Goal: Task Accomplishment & Management: Complete application form

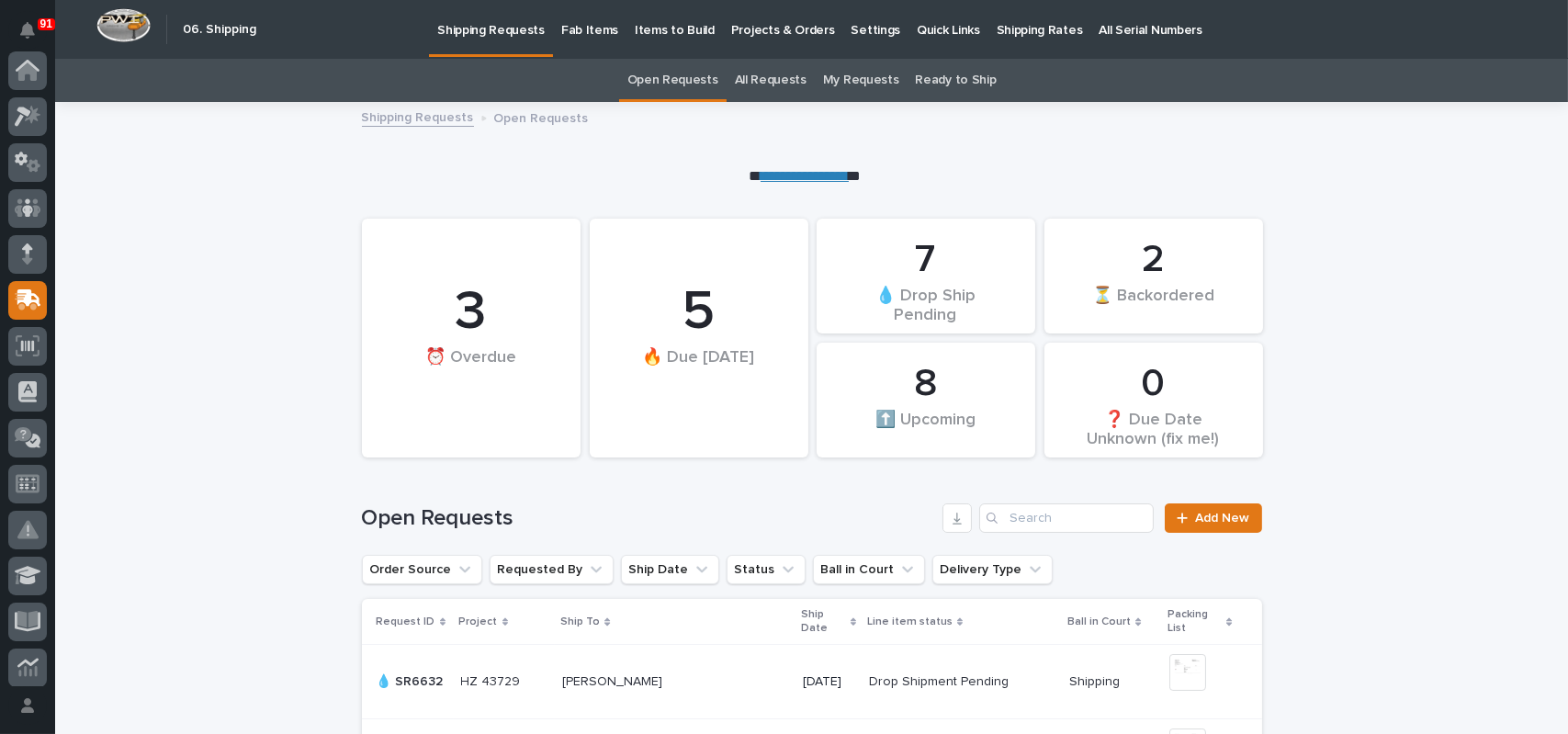
scroll to position [138, 0]
click at [1204, 524] on link "Add New" at bounding box center [1213, 518] width 96 height 30
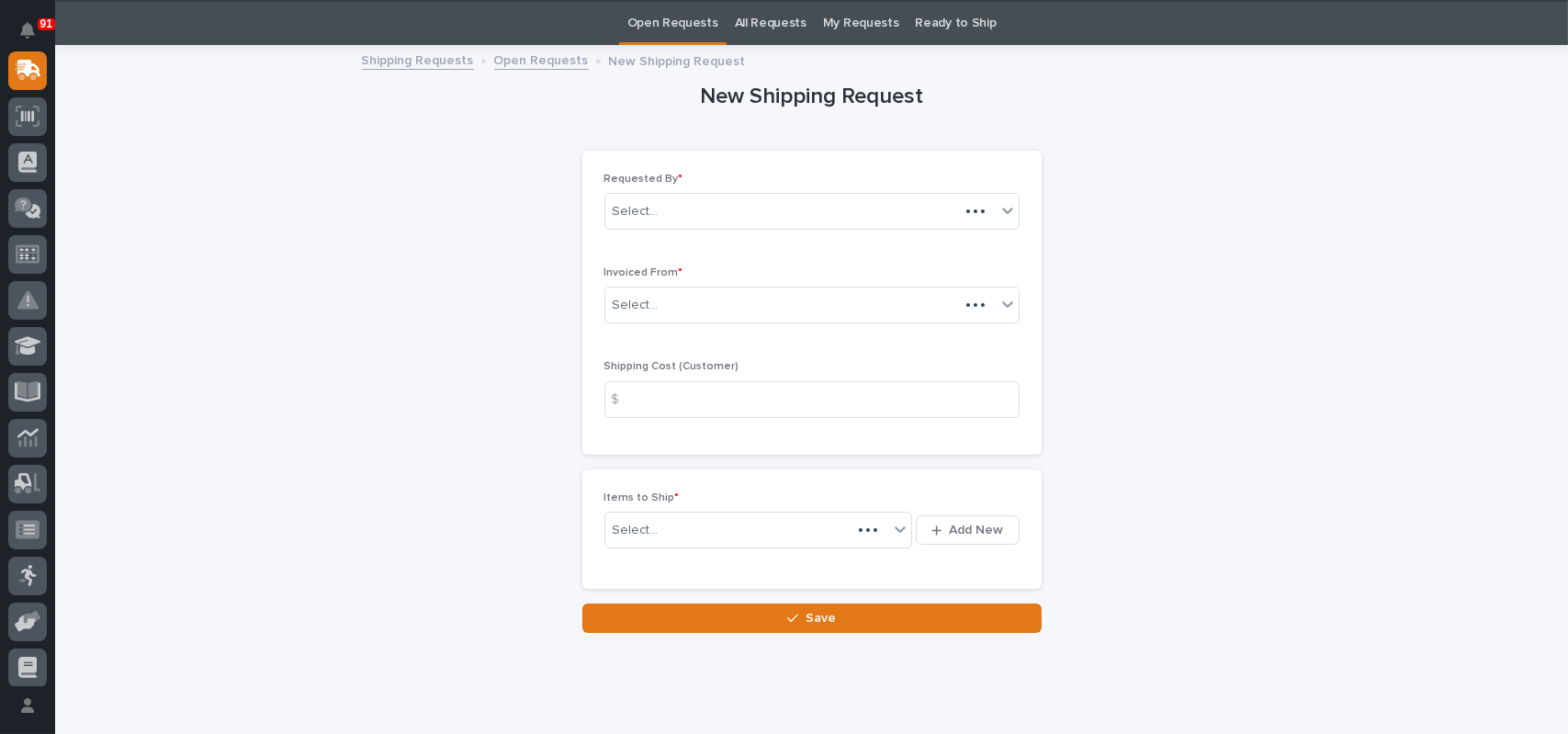
scroll to position [59, 0]
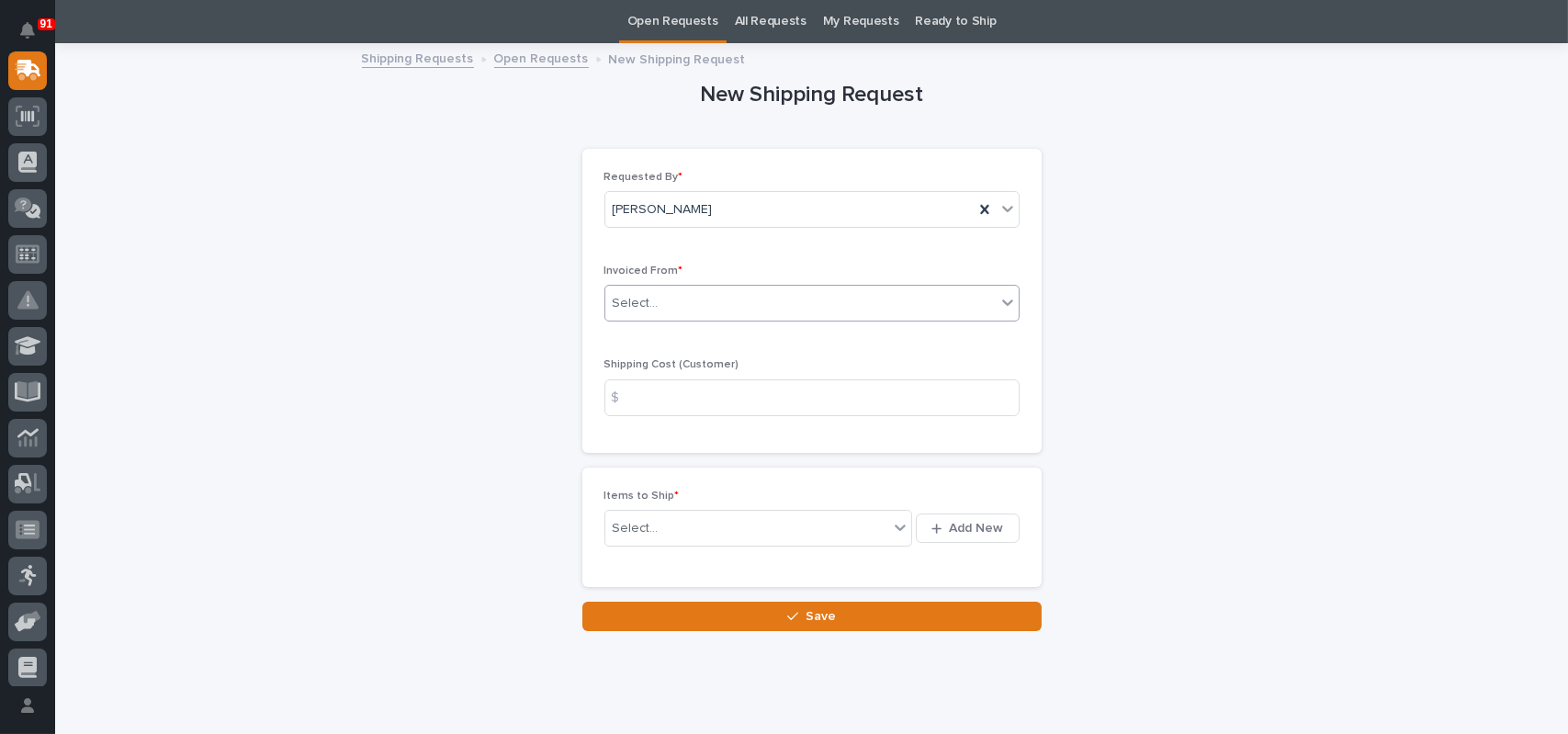
click at [680, 298] on div "Select..." at bounding box center [800, 304] width 391 height 31
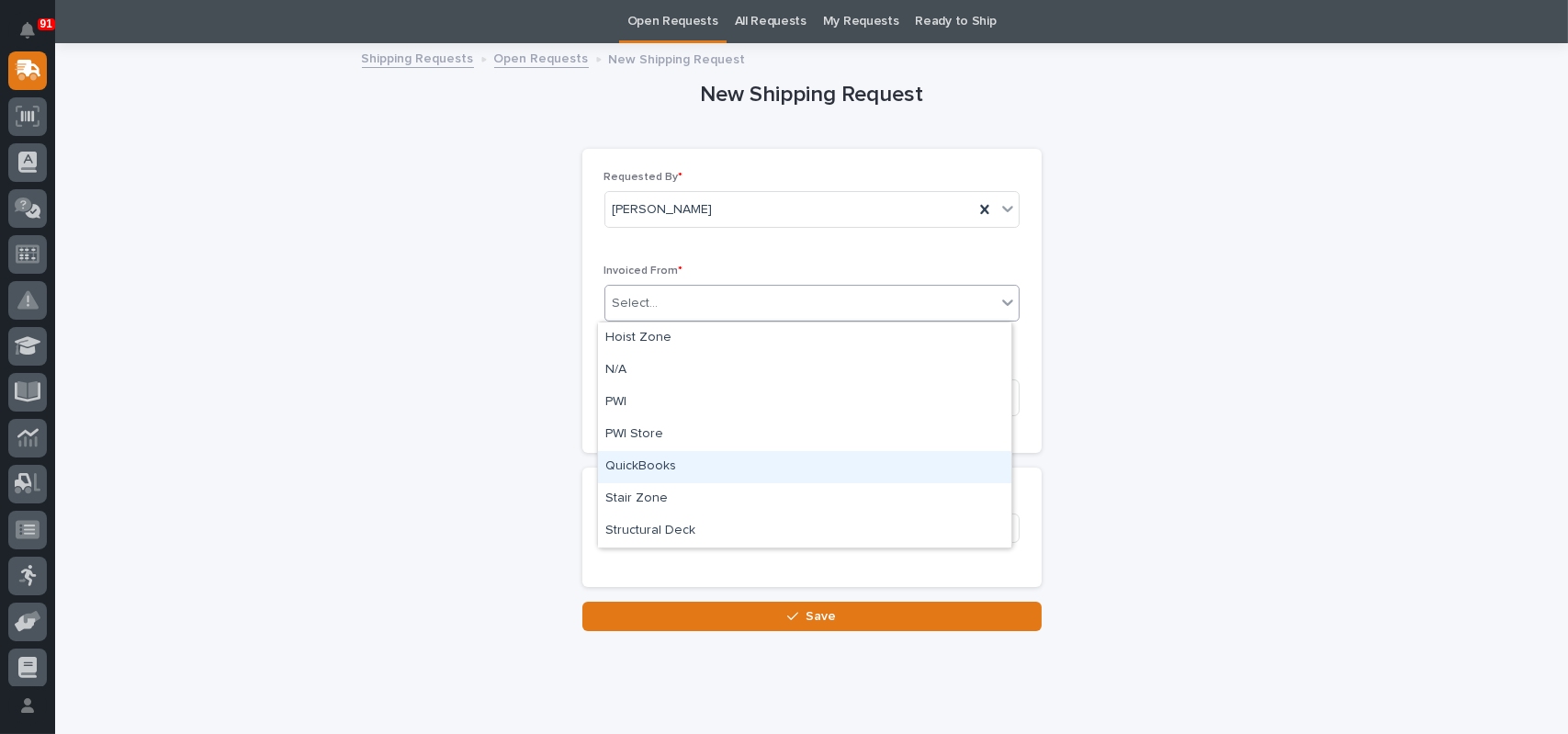
click at [674, 469] on div "QuickBooks" at bounding box center [805, 467] width 414 height 32
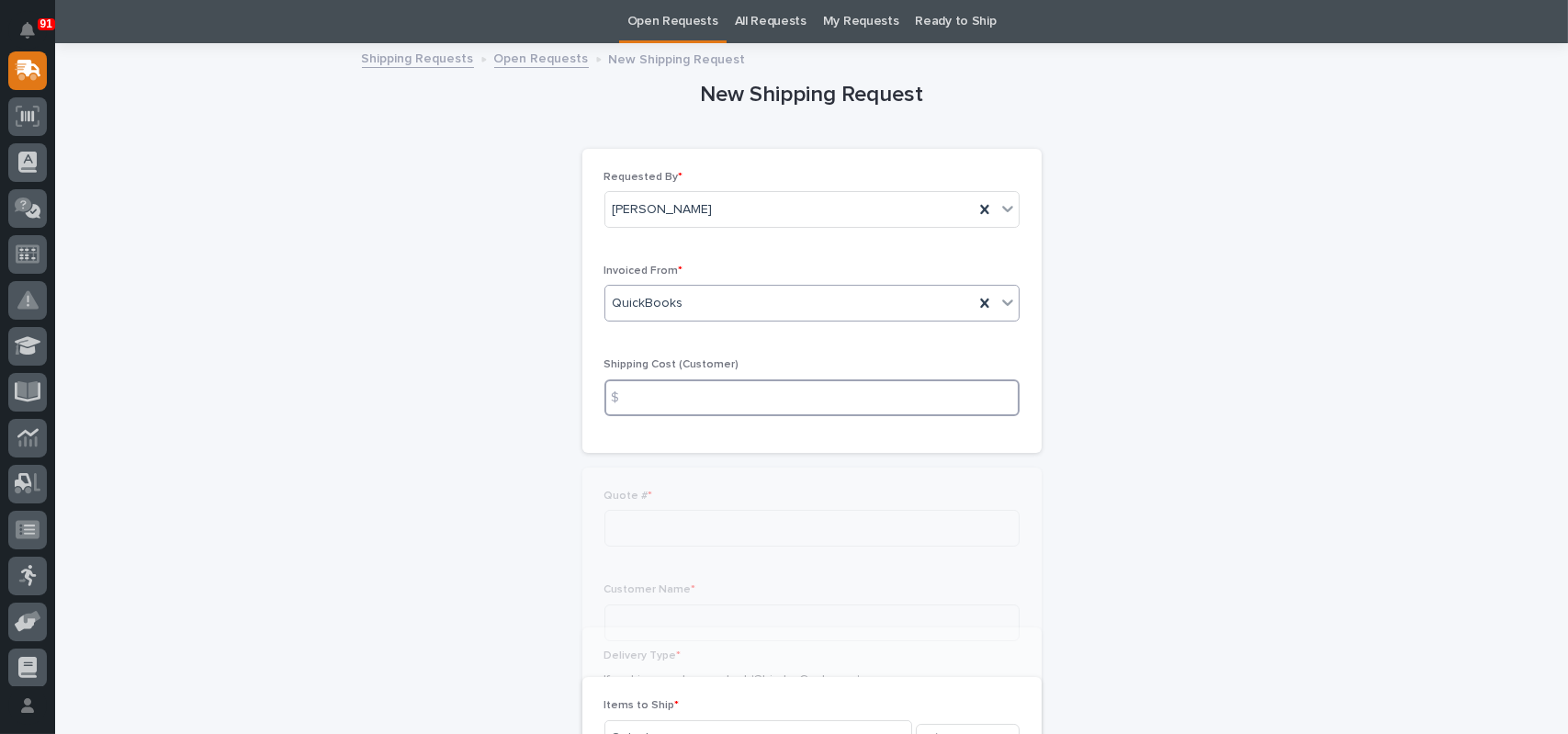
click at [720, 391] on input at bounding box center [812, 397] width 416 height 37
type input "15.00"
type input "136809"
click at [681, 618] on input at bounding box center [812, 622] width 416 height 37
type input "[PERSON_NAME]"
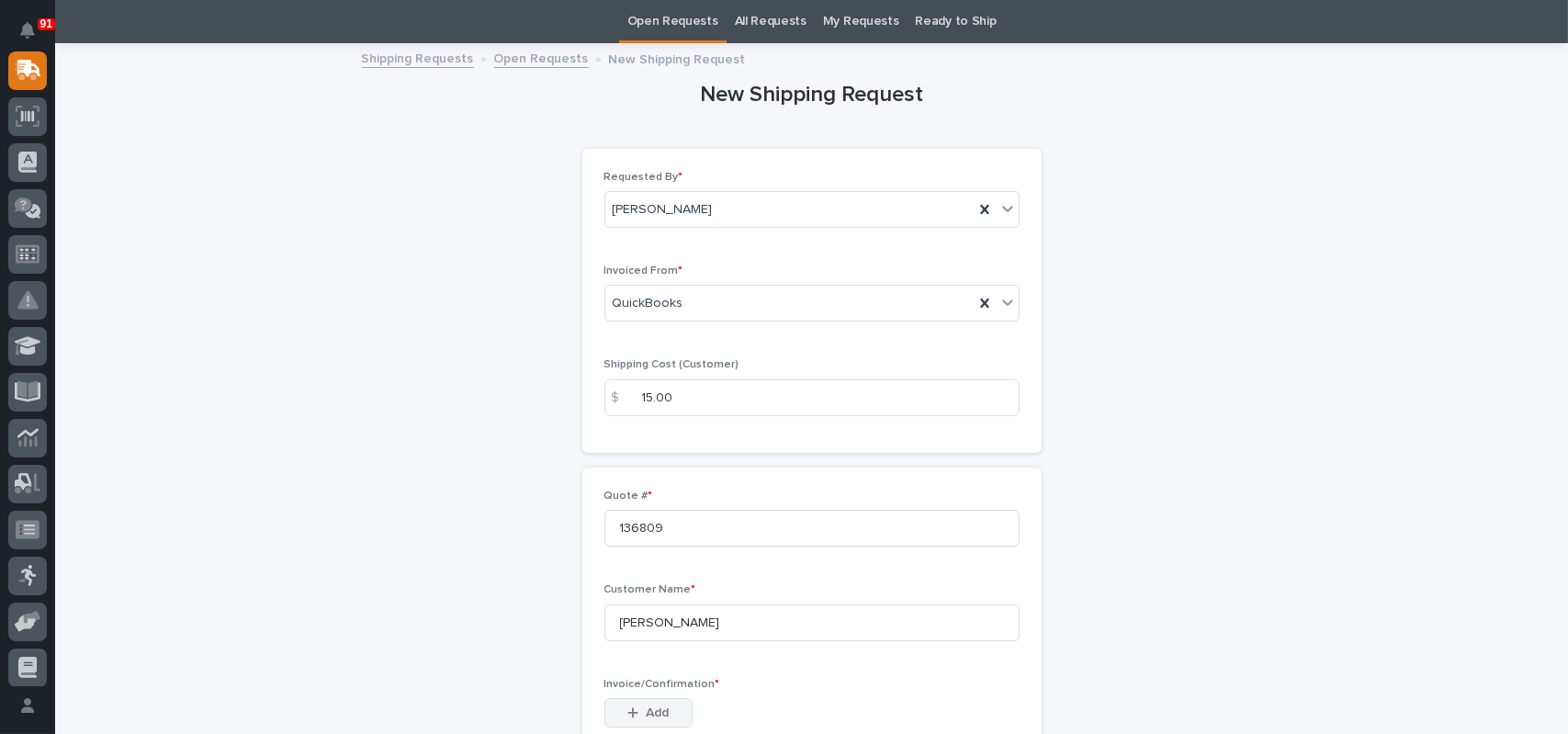
click at [611, 710] on button "Add" at bounding box center [648, 713] width 89 height 30
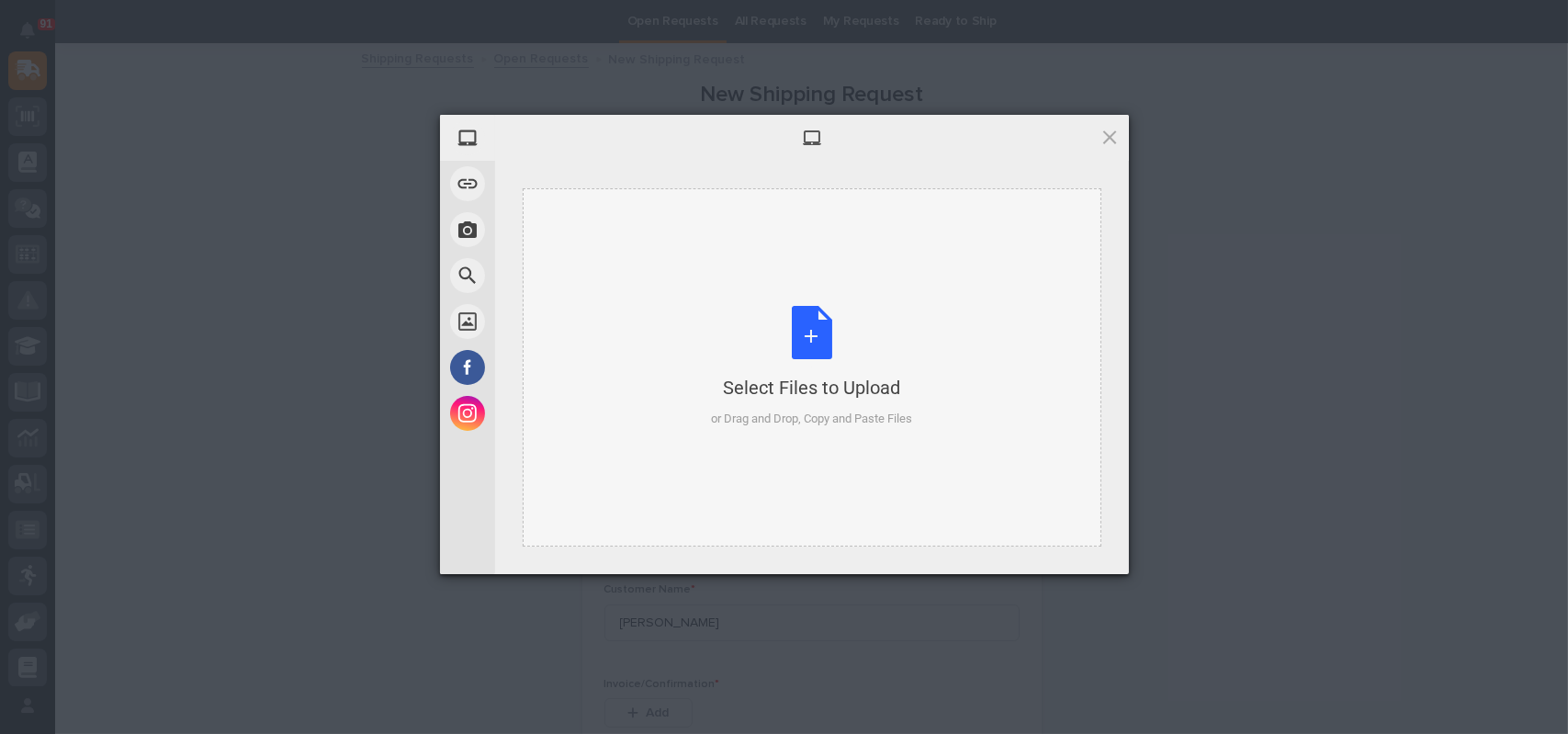
click at [811, 319] on div "Select Files to Upload or Drag and Drop, Copy and Paste Files" at bounding box center [811, 367] width 201 height 122
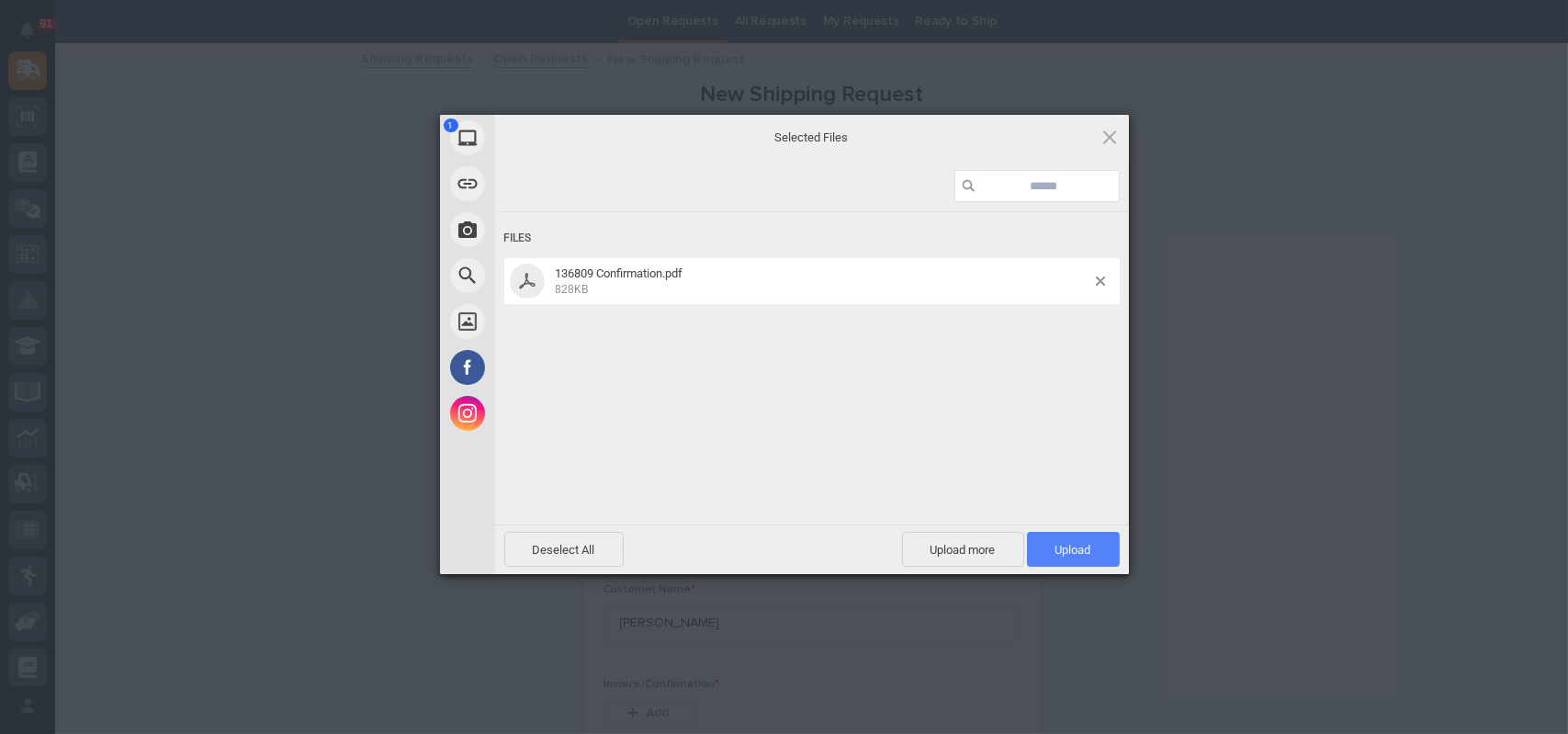
click at [1085, 550] on span "Upload 1" at bounding box center [1073, 549] width 36 height 13
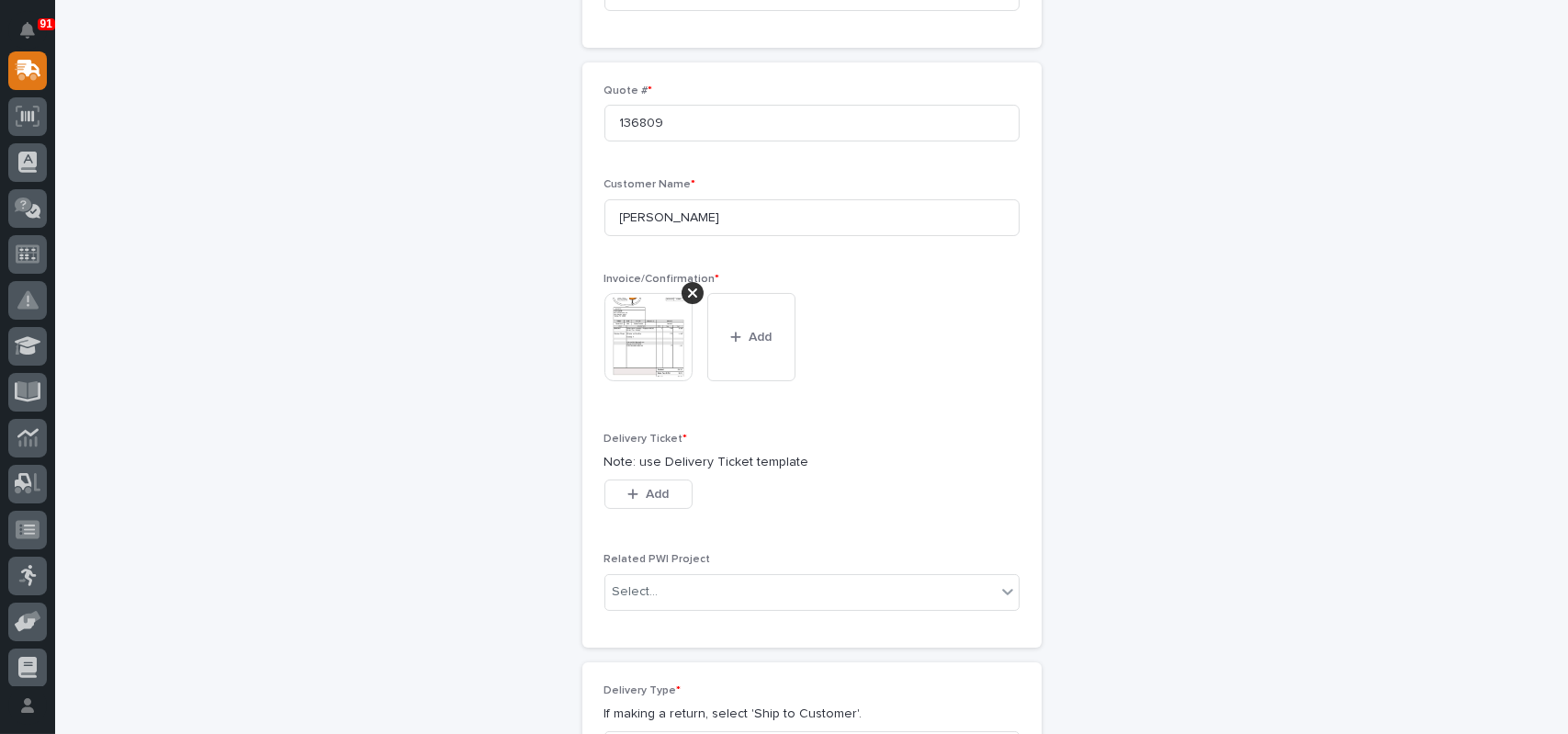
scroll to position [519, 0]
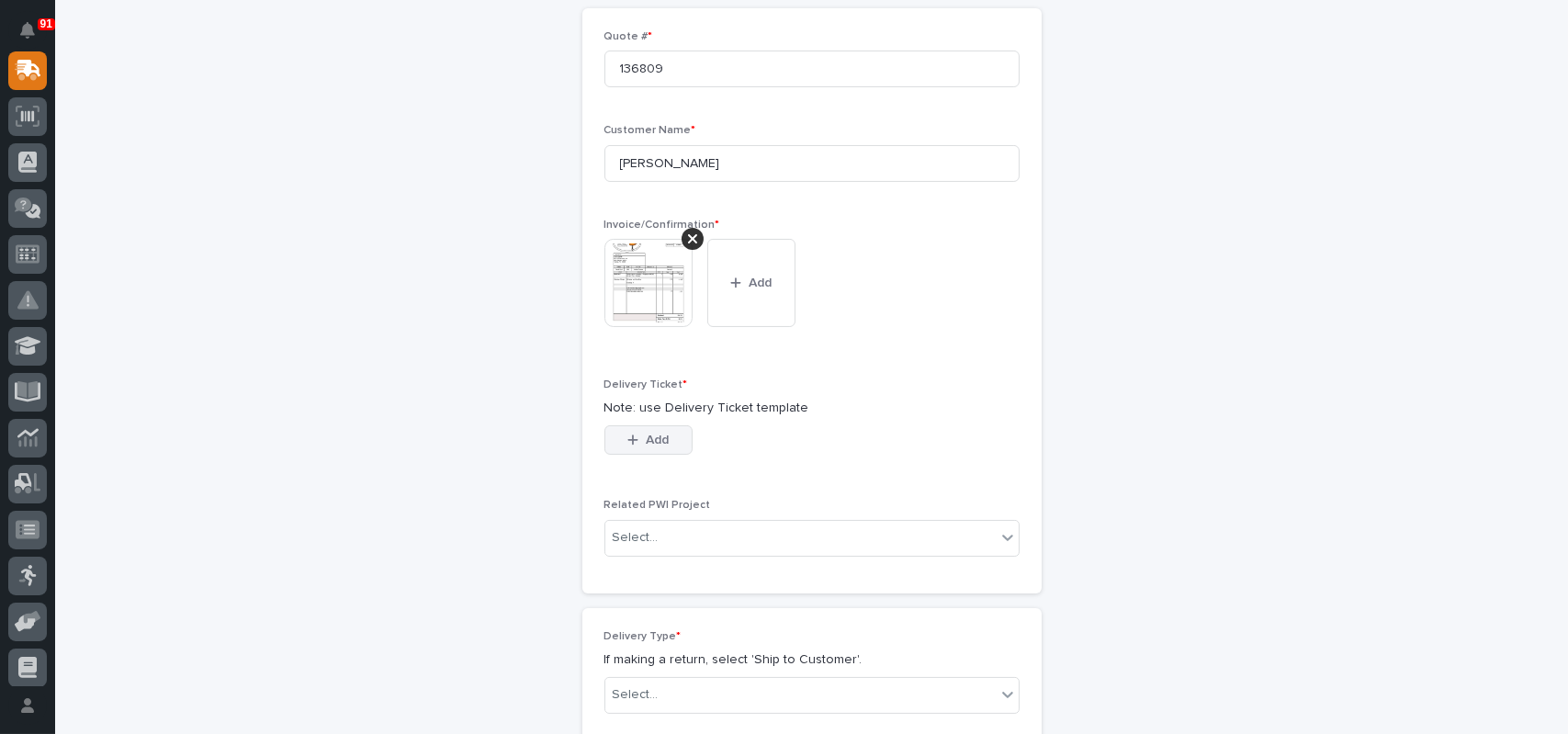
click at [660, 443] on span "Add" at bounding box center [657, 440] width 23 height 16
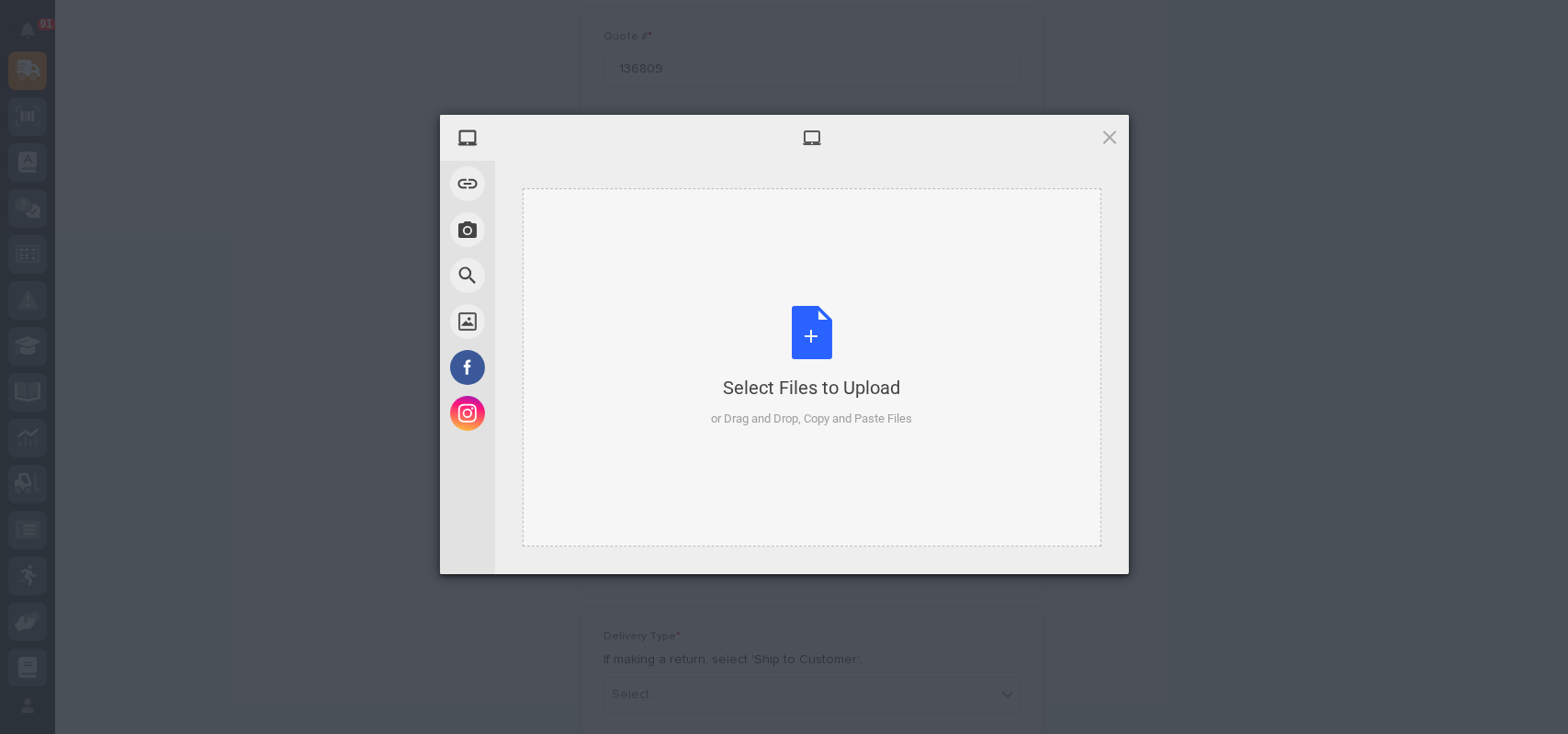
click at [831, 304] on div "Select Files to Upload or Drag and Drop, Copy and Paste Files" at bounding box center [812, 367] width 579 height 358
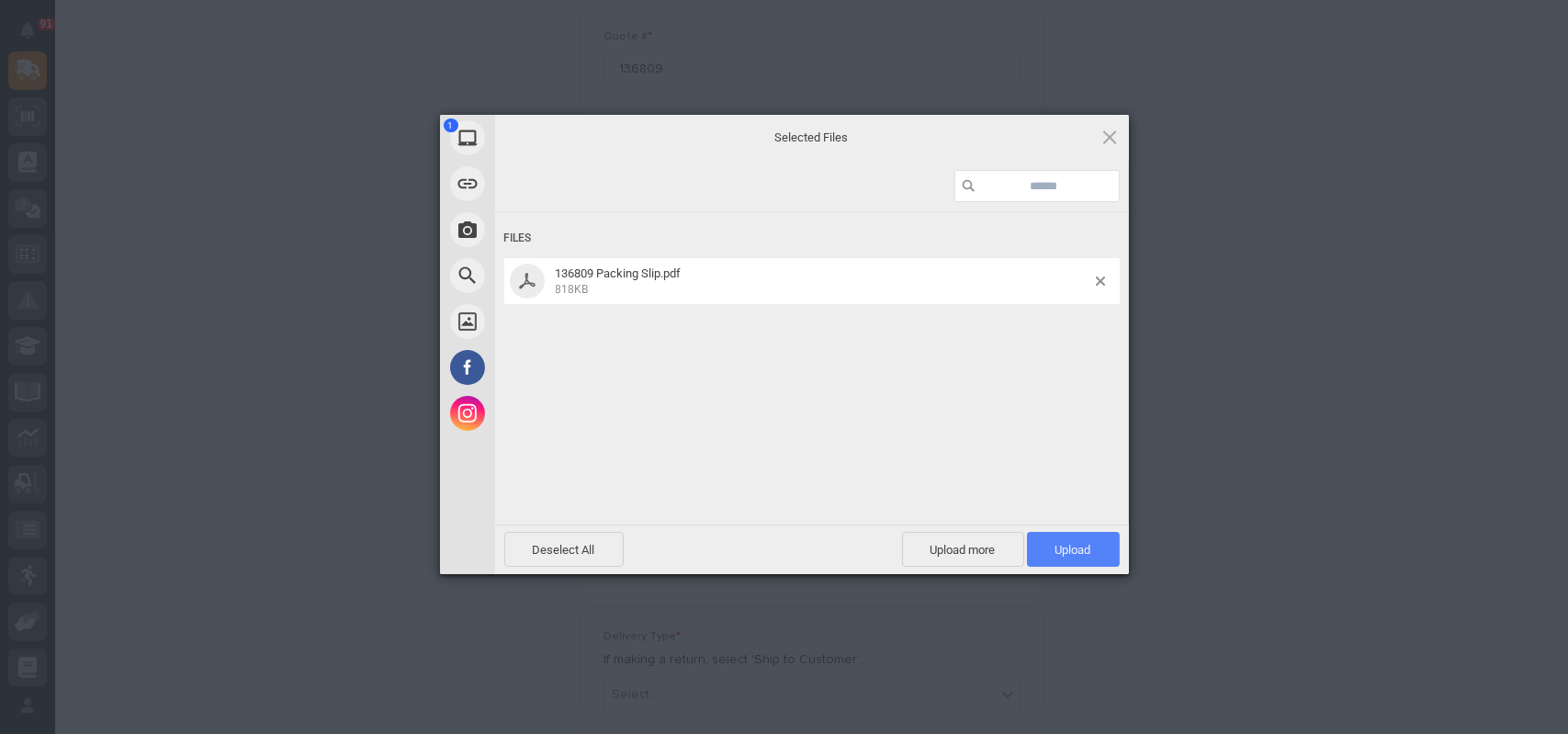
click at [1087, 544] on span "Upload 1" at bounding box center [1073, 549] width 36 height 13
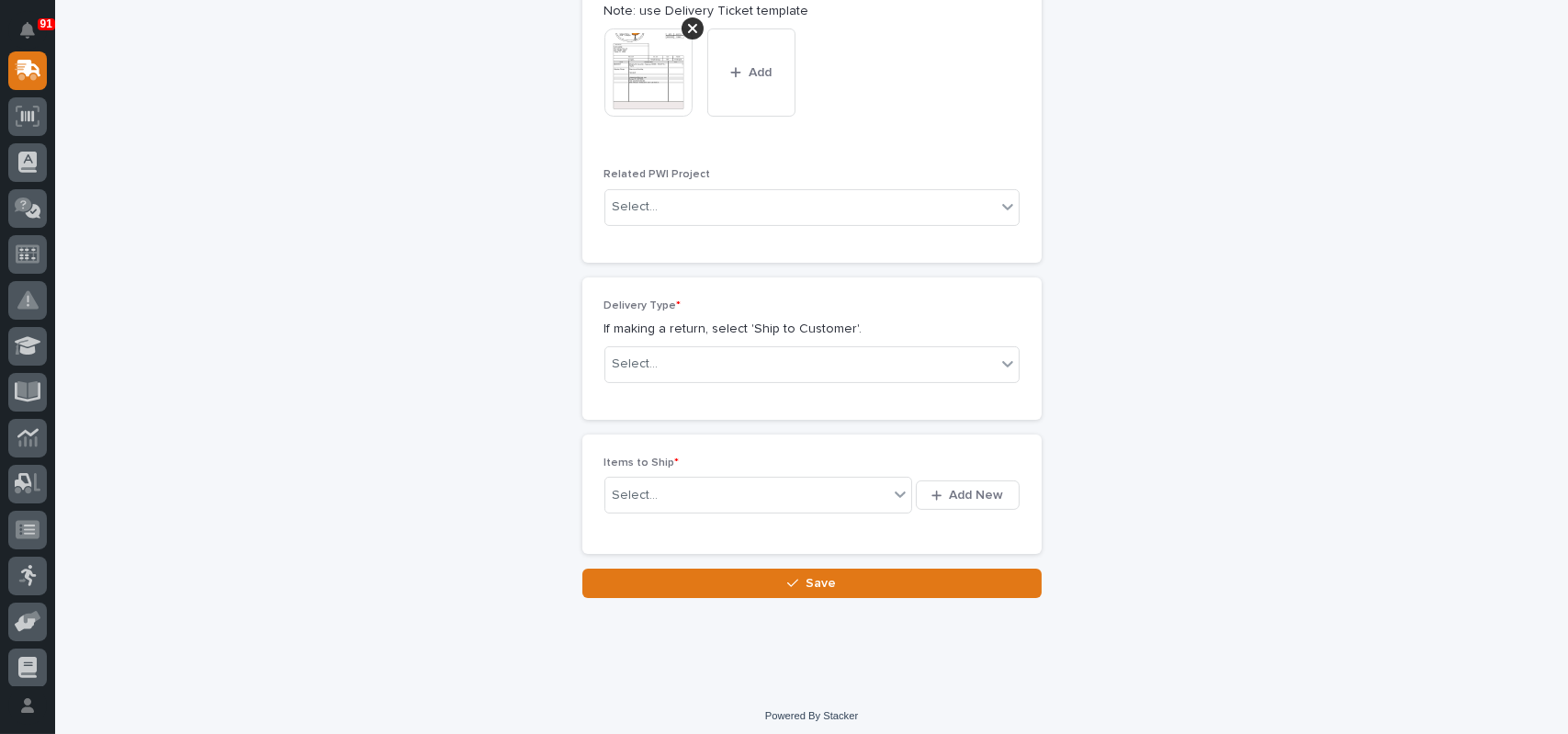
scroll to position [922, 0]
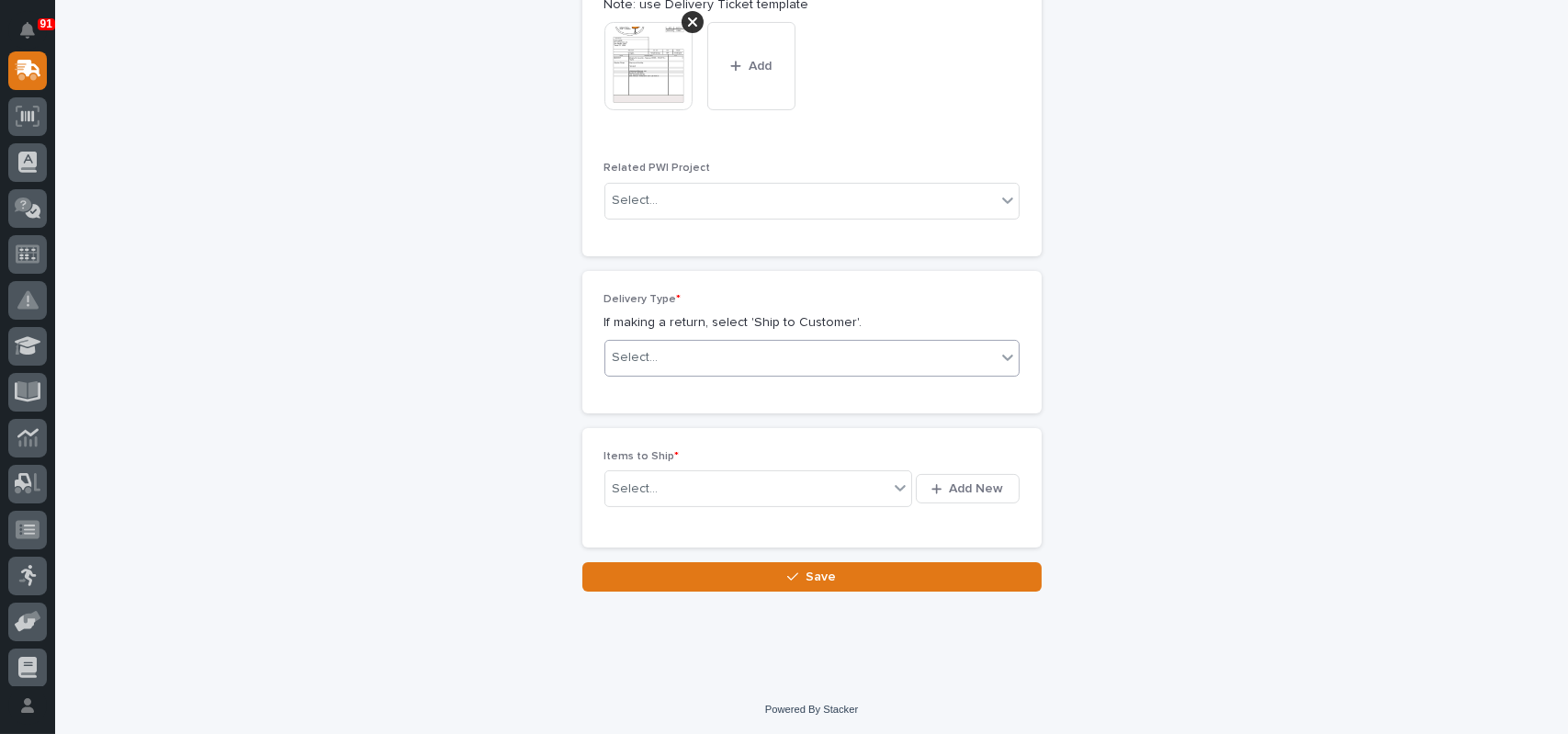
click at [695, 340] on div "Select..." at bounding box center [812, 358] width 416 height 37
click at [649, 399] on div "Ship to Customer" at bounding box center [805, 392] width 414 height 32
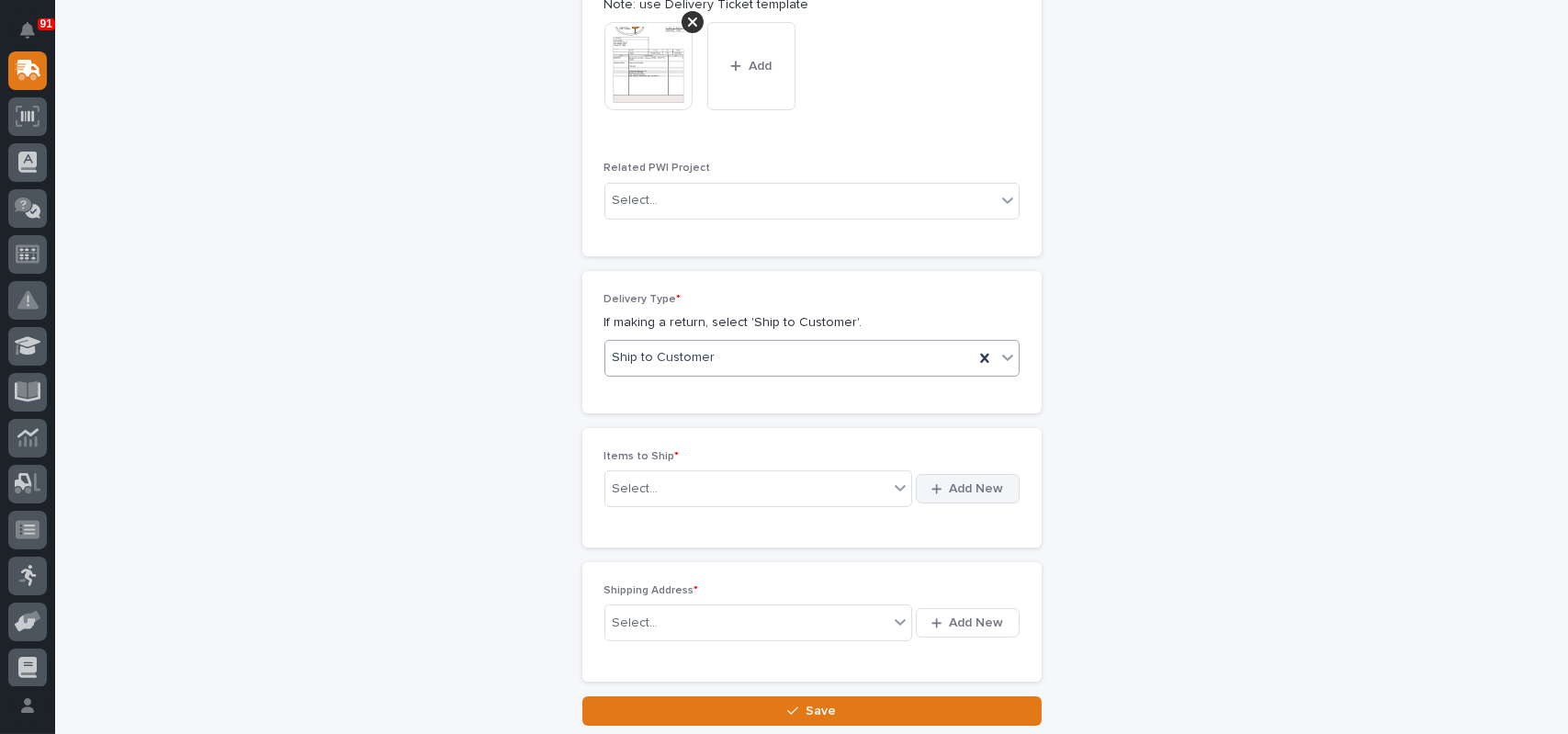
click at [949, 495] on span "Add New" at bounding box center [976, 488] width 54 height 16
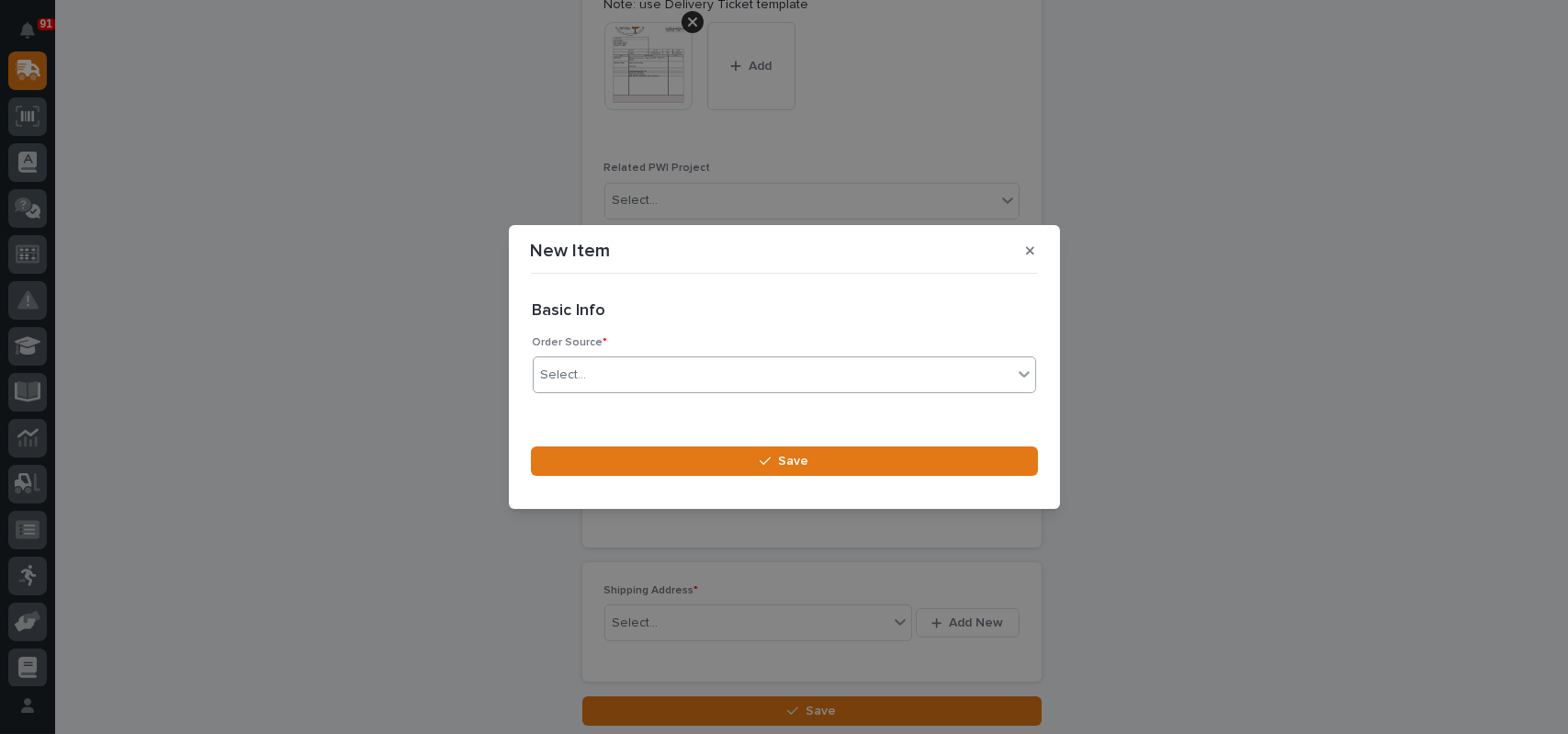
click at [642, 368] on div "Select..." at bounding box center [772, 375] width 478 height 31
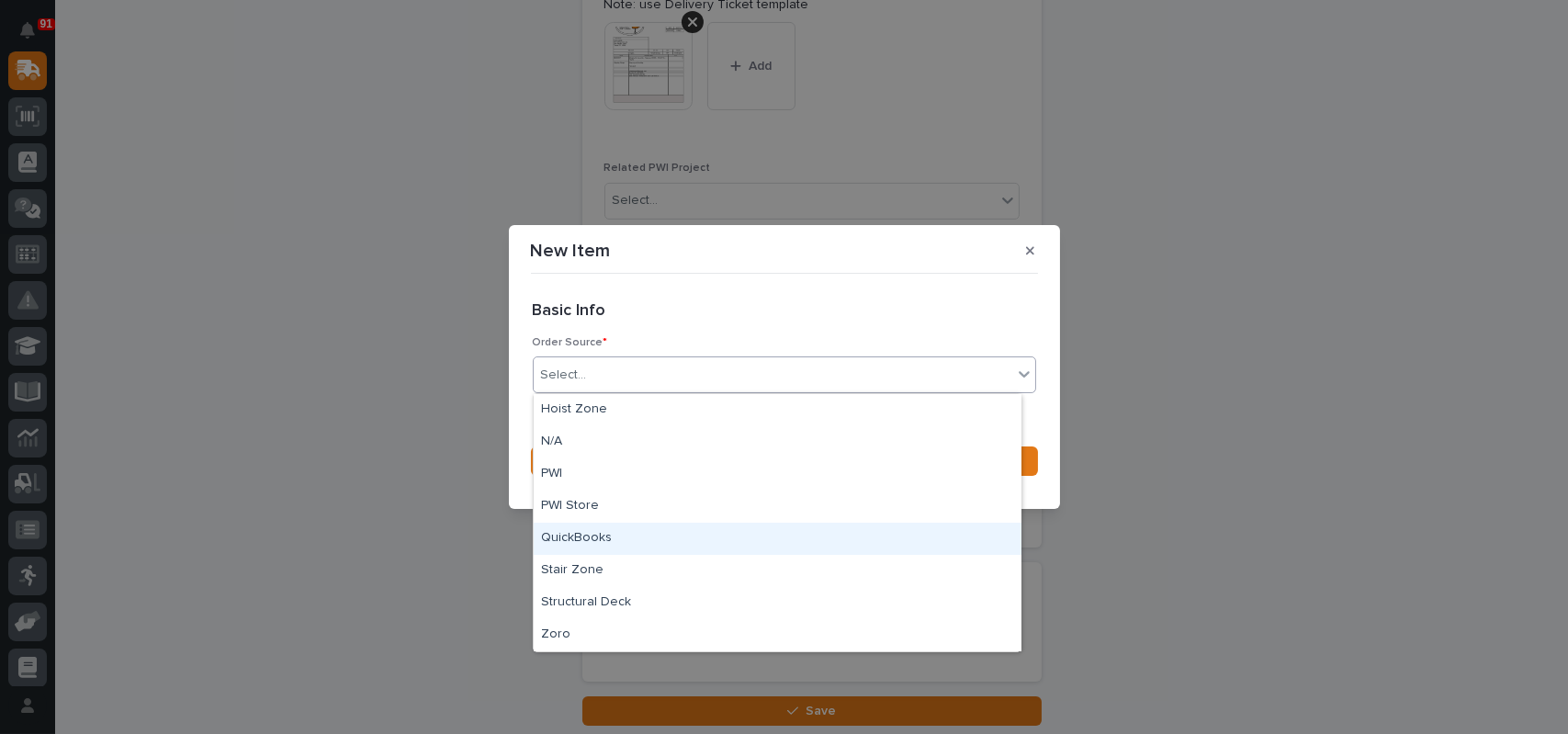
click at [602, 536] on div "QuickBooks" at bounding box center [777, 538] width 488 height 32
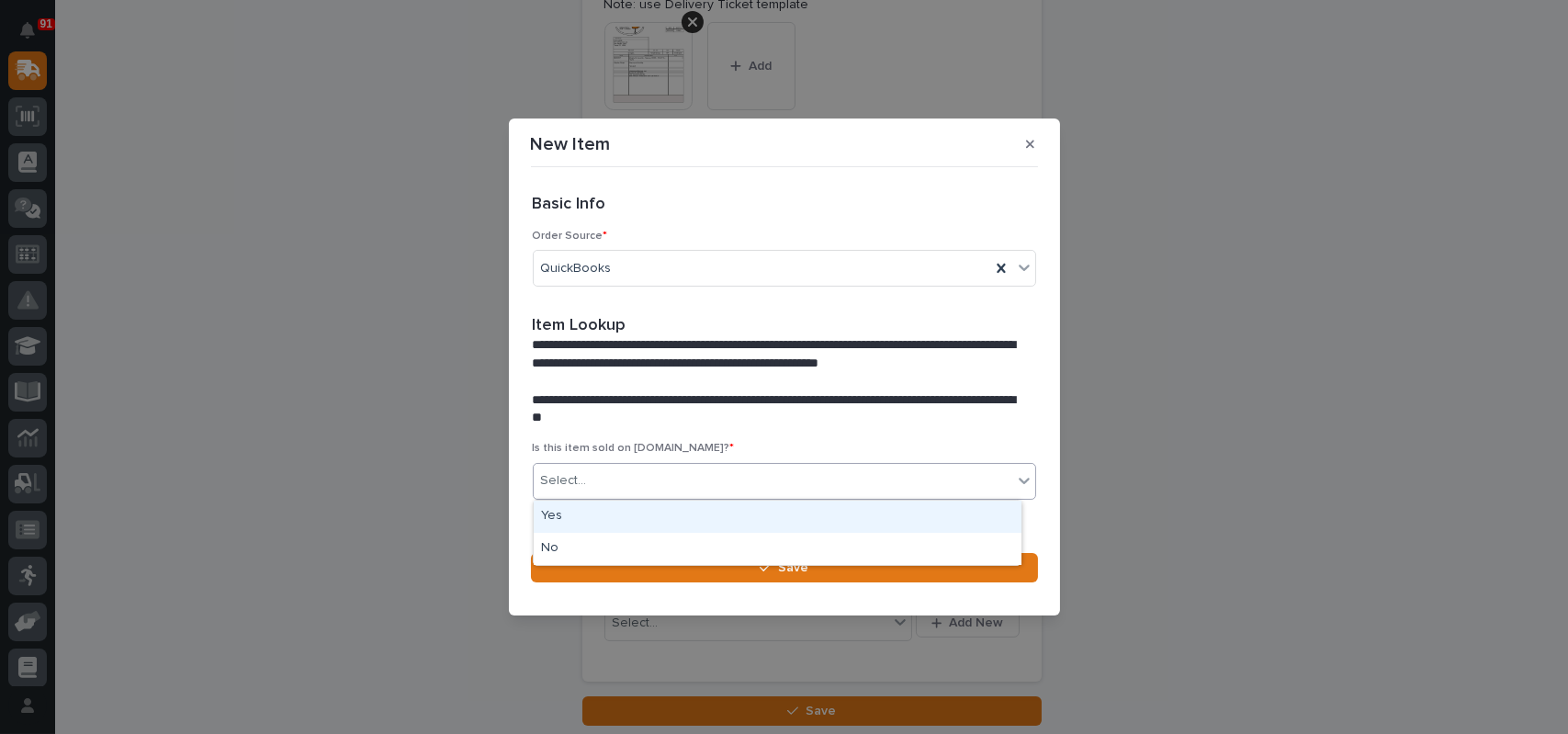
click at [617, 483] on div "Select..." at bounding box center [772, 481] width 478 height 31
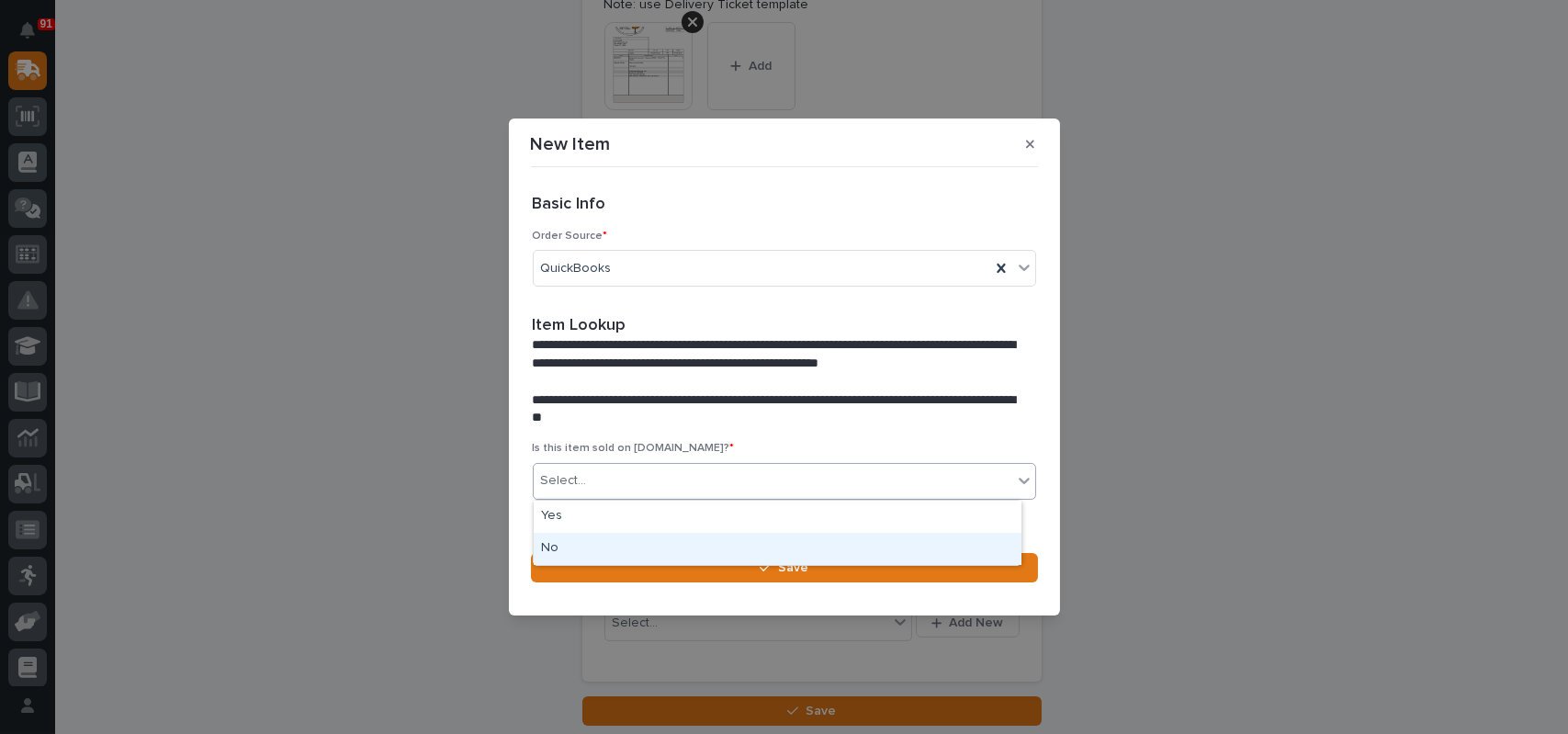
click at [605, 541] on div "No" at bounding box center [777, 548] width 488 height 32
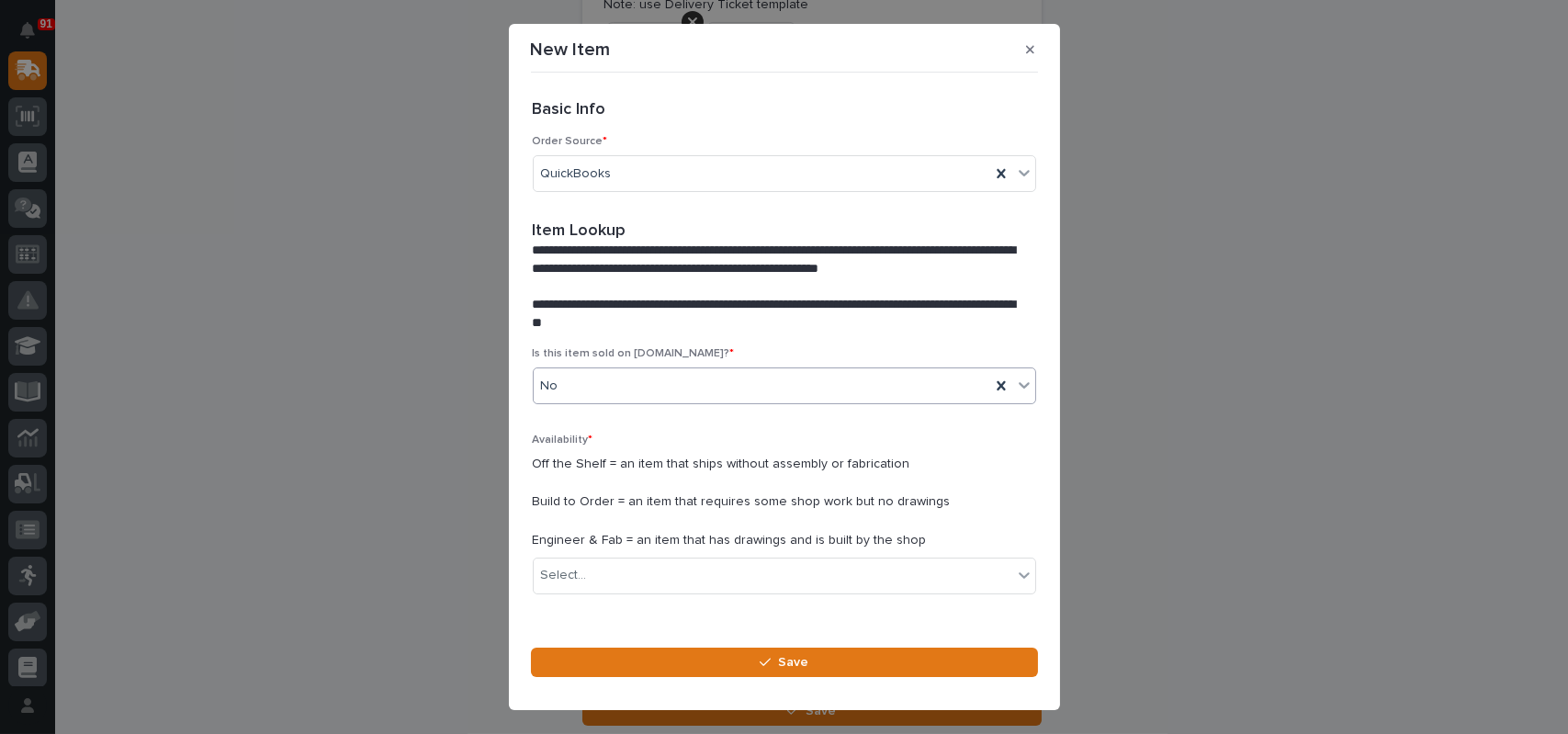
click at [595, 595] on div "Availability * Off the Shelf = an item that ships without assembly or fabricati…" at bounding box center [784, 520] width 503 height 174
click at [619, 579] on div "Select..." at bounding box center [772, 575] width 478 height 31
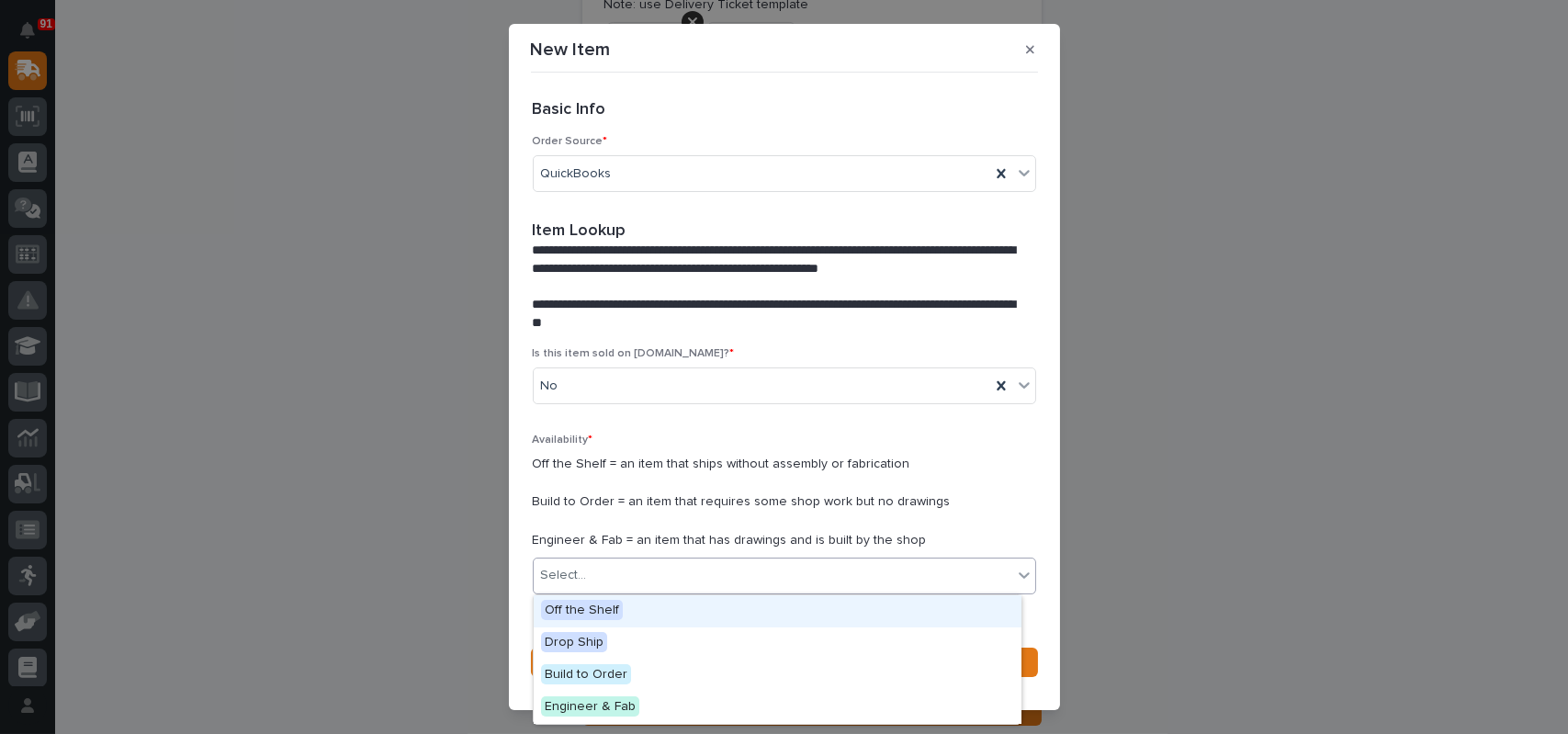
click at [613, 620] on span "Off the Shelf" at bounding box center [581, 609] width 82 height 20
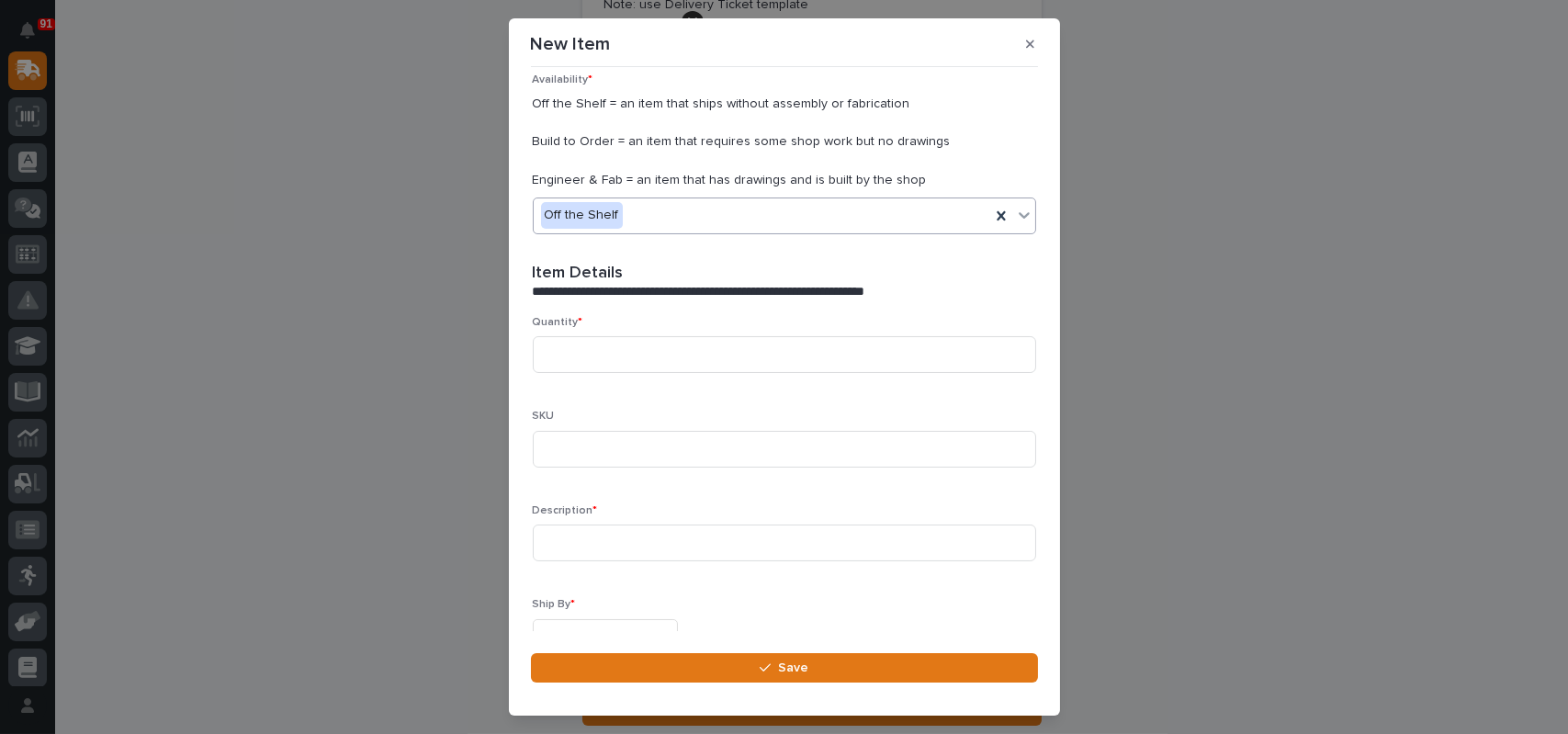
scroll to position [459, 0]
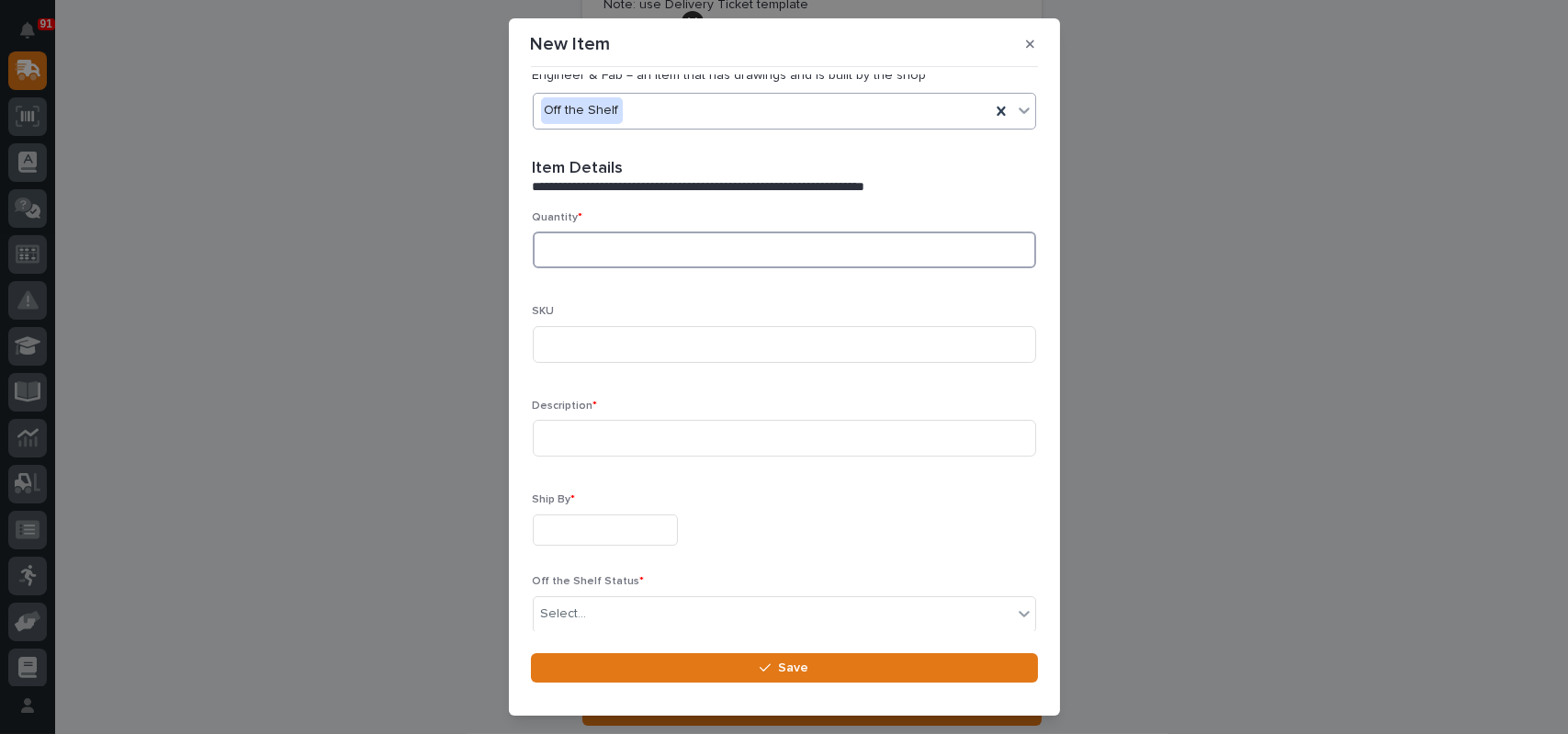
click at [636, 248] on input at bounding box center [784, 250] width 503 height 37
type input "2"
type input "BB400487"
click at [594, 406] on span "*" at bounding box center [595, 405] width 5 height 11
click at [582, 433] on input at bounding box center [784, 438] width 503 height 37
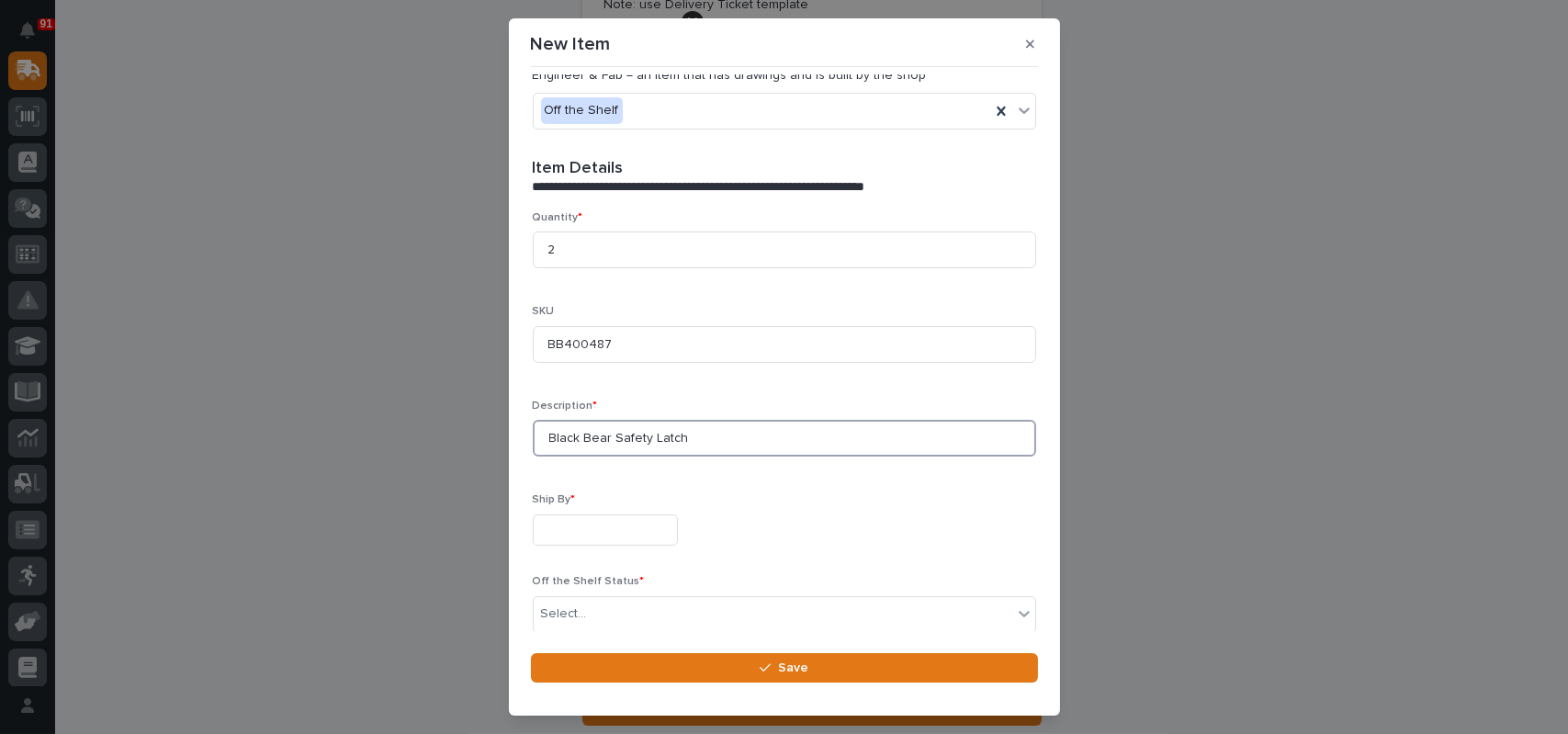
type input "Black Bear Safety Latch"
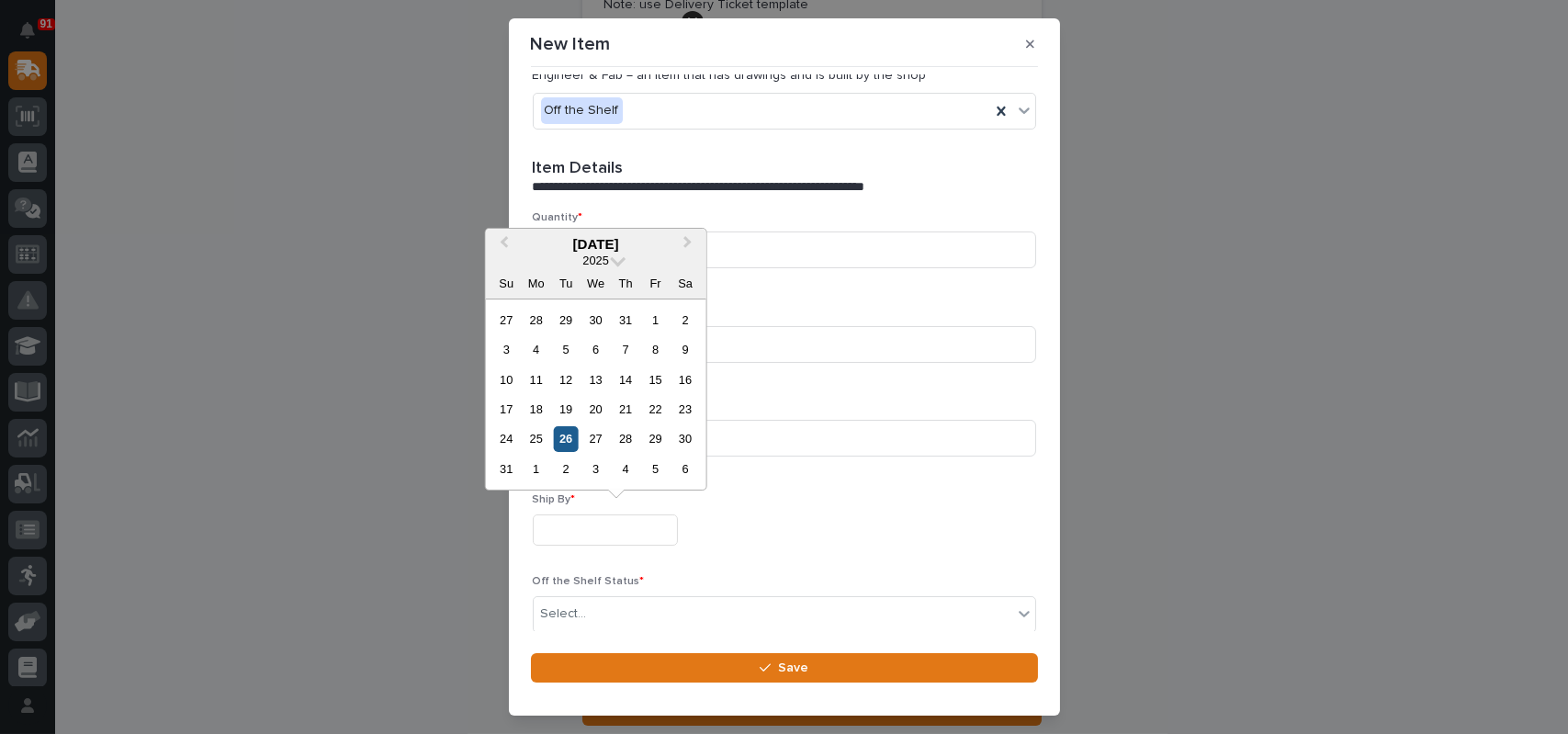
click at [568, 442] on div "26" at bounding box center [567, 439] width 25 height 25
type input "**********"
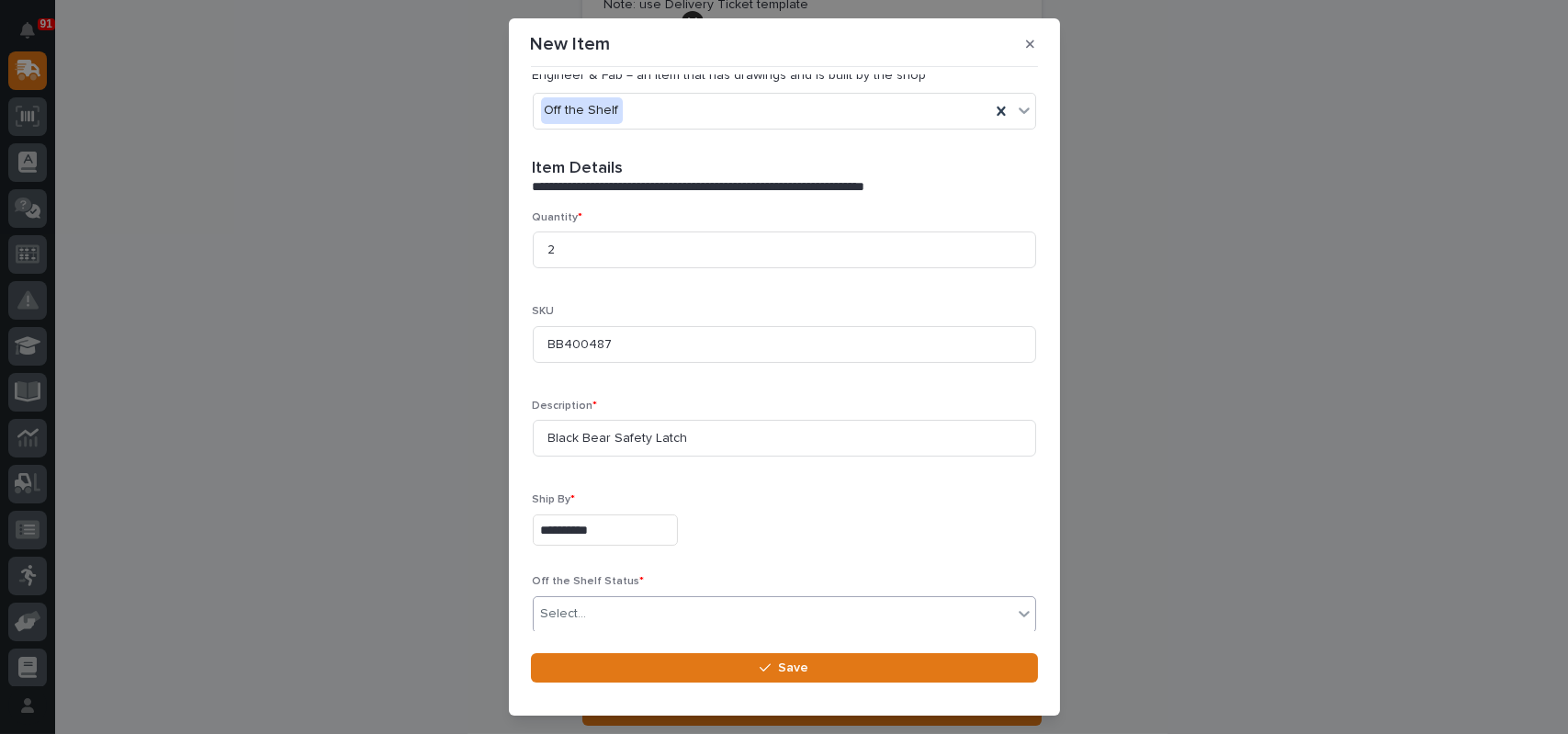
click at [566, 620] on div "Select..." at bounding box center [564, 614] width 46 height 19
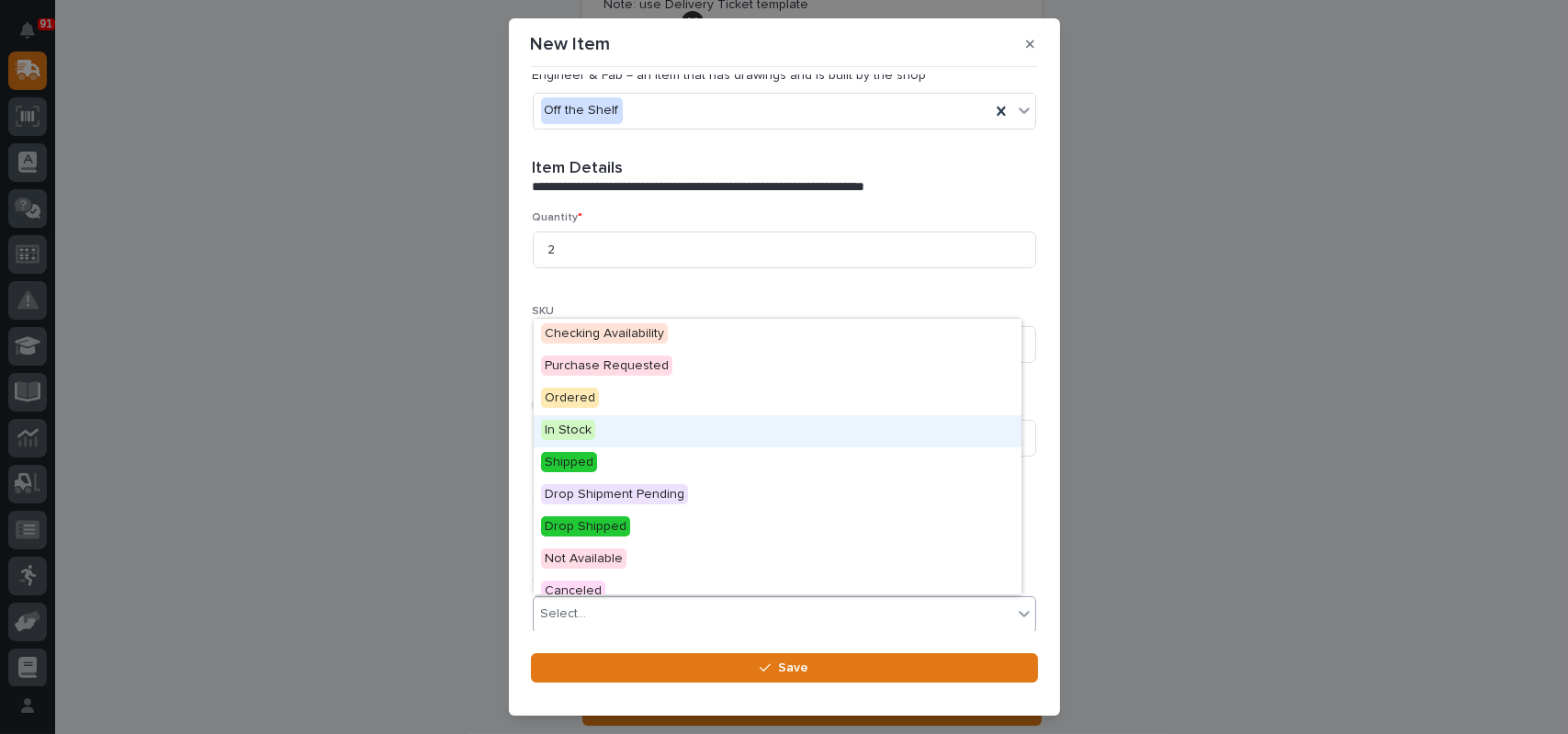
click at [571, 430] on span "In Stock" at bounding box center [568, 429] width 54 height 20
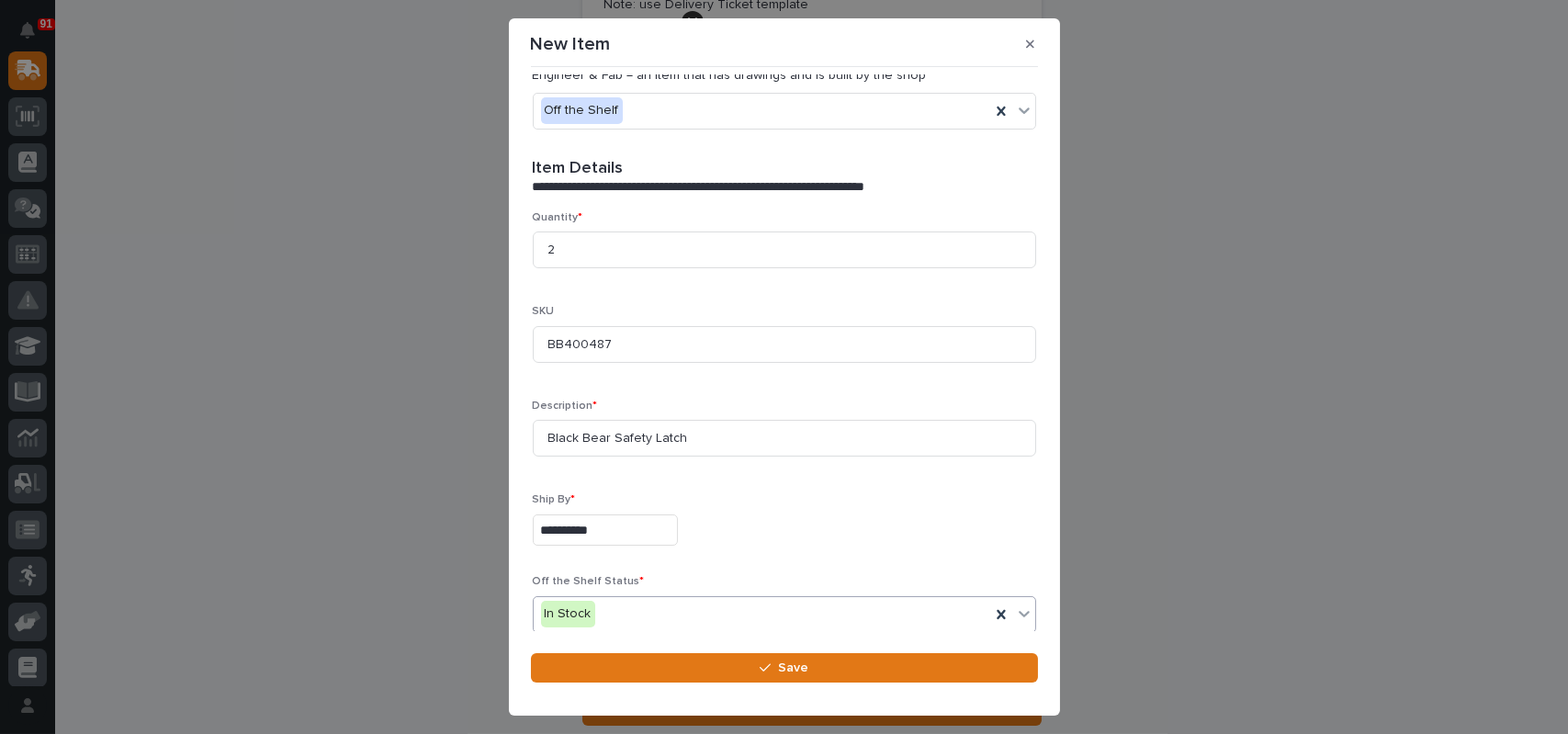
click at [769, 524] on div "**********" at bounding box center [784, 530] width 503 height 32
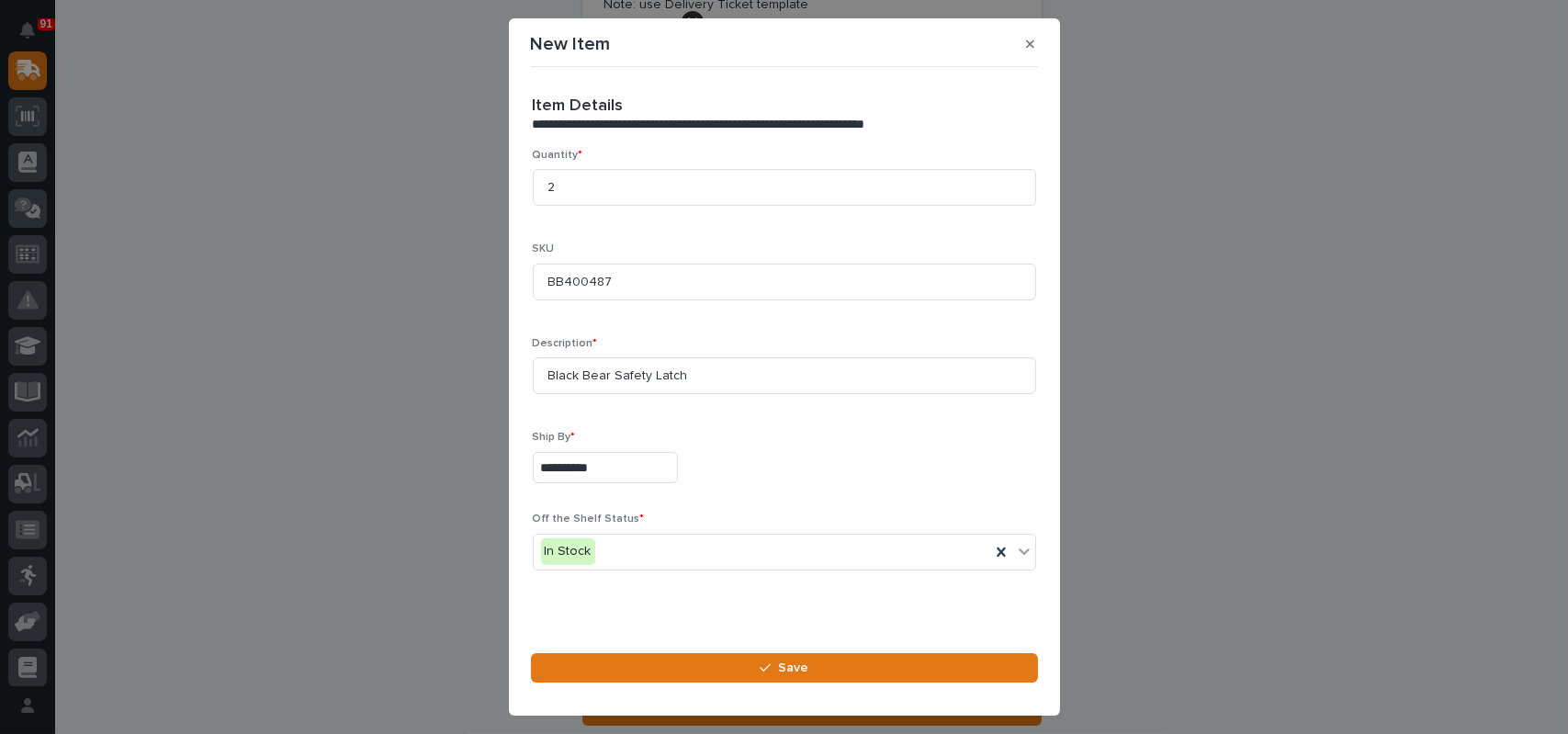
scroll to position [540, 0]
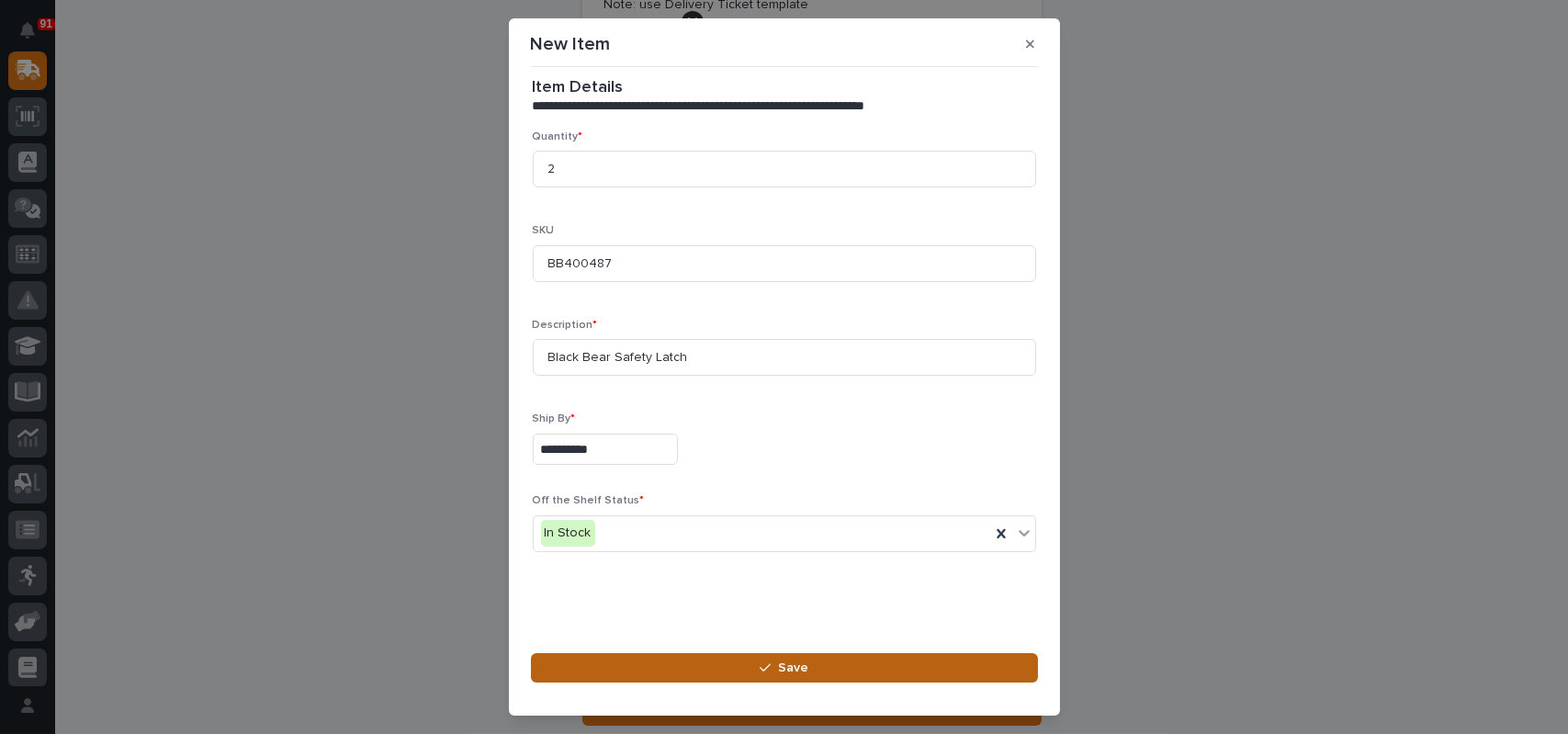
click at [769, 667] on icon "button" at bounding box center [765, 667] width 11 height 13
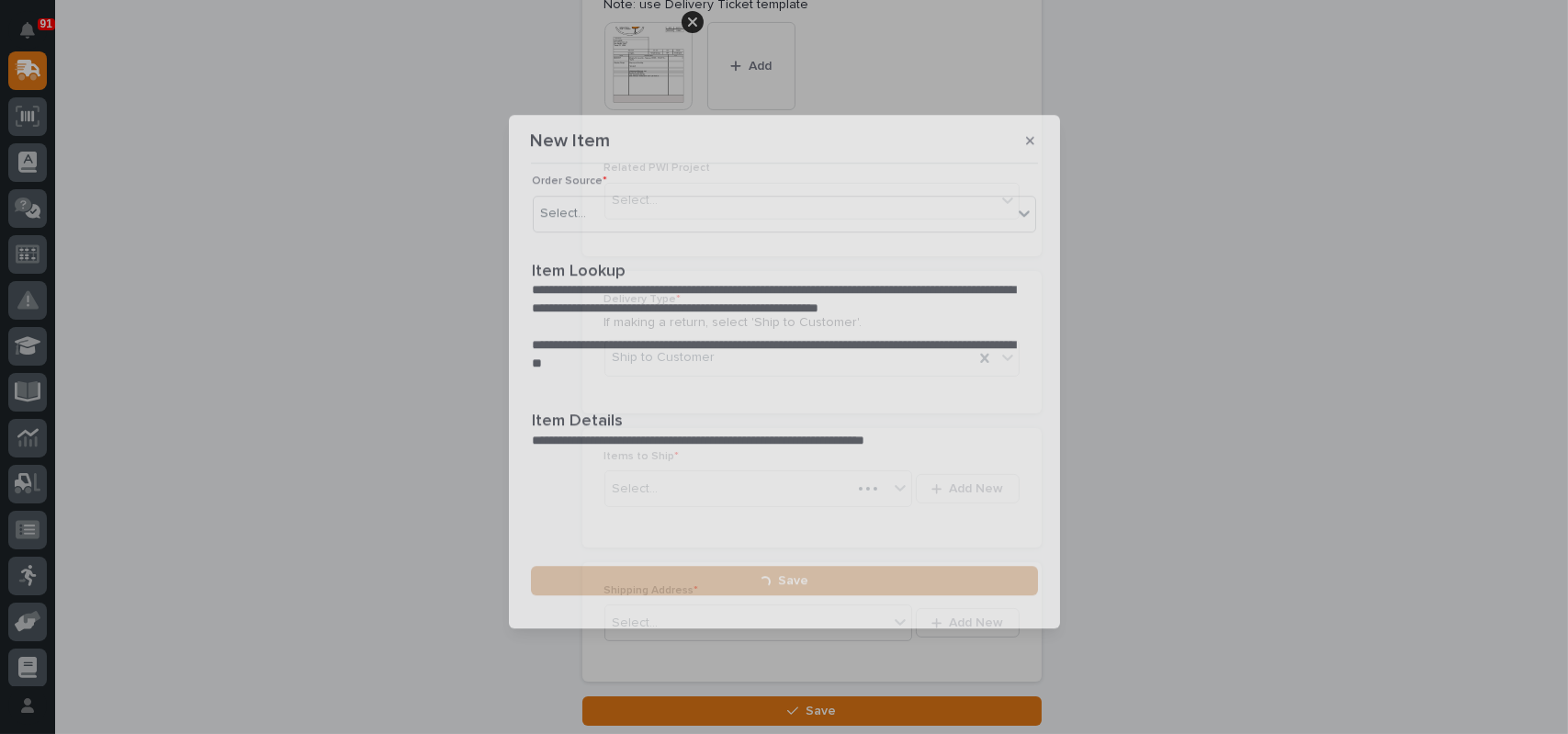
scroll to position [0, 0]
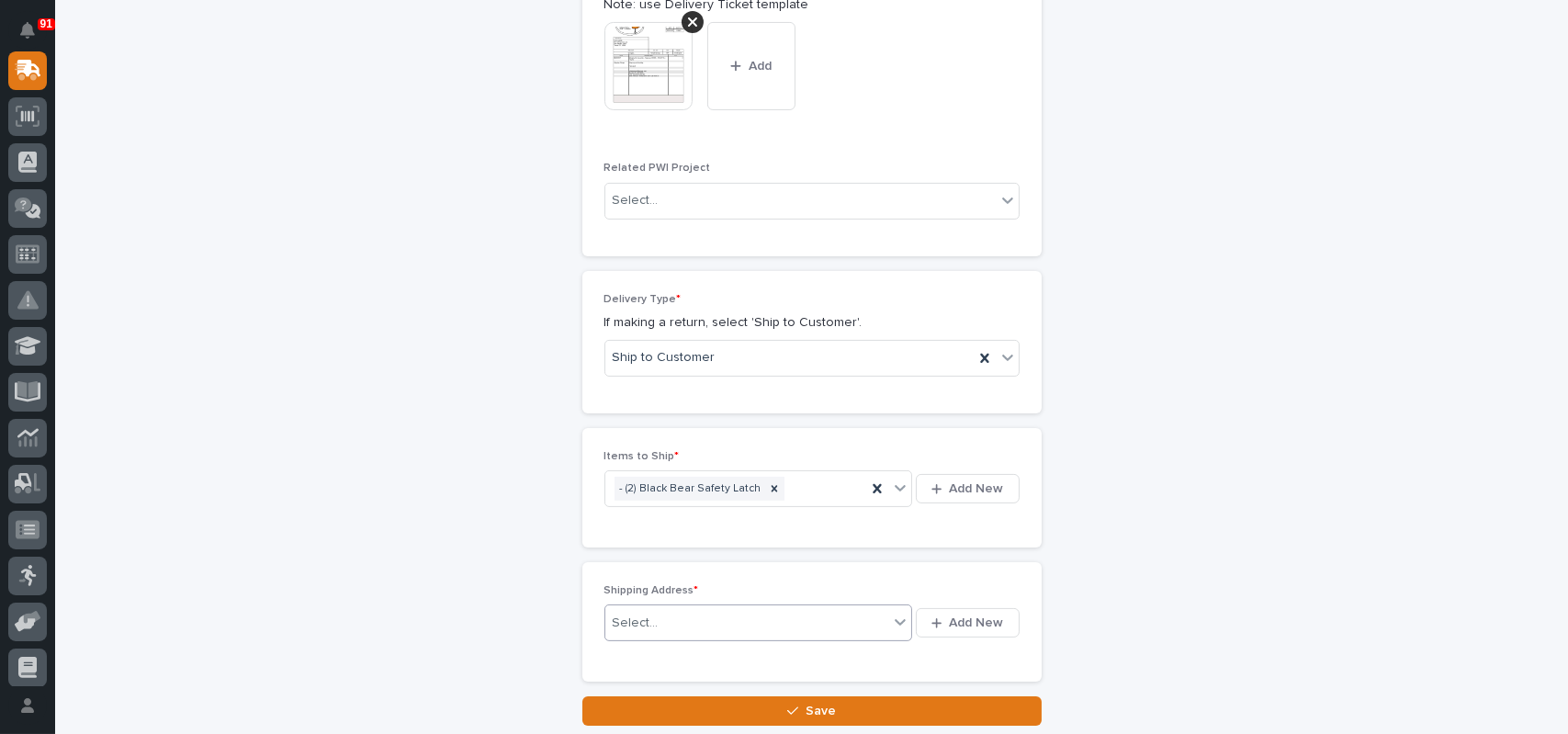
click at [782, 624] on div "Select..." at bounding box center [746, 623] width 284 height 31
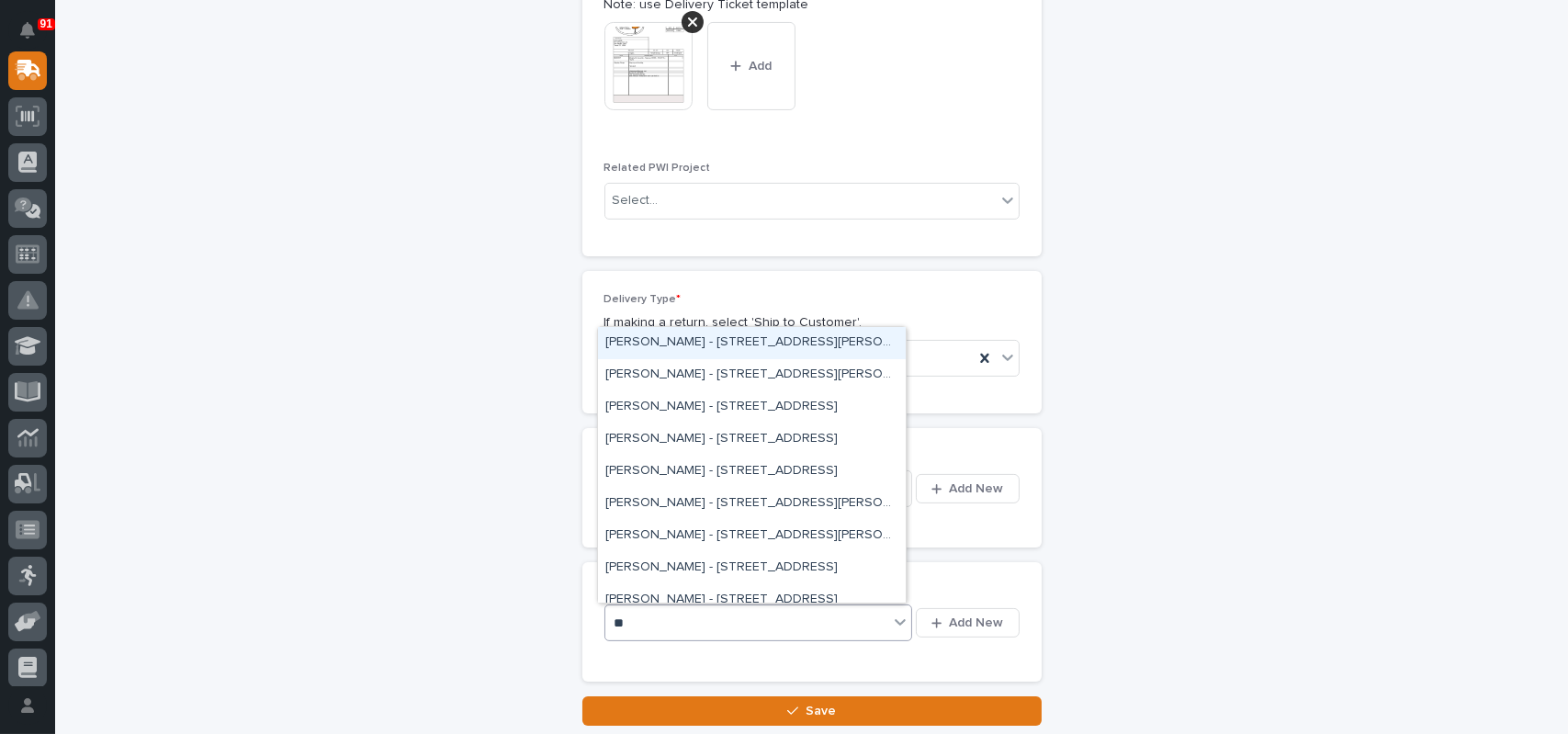
type input "***"
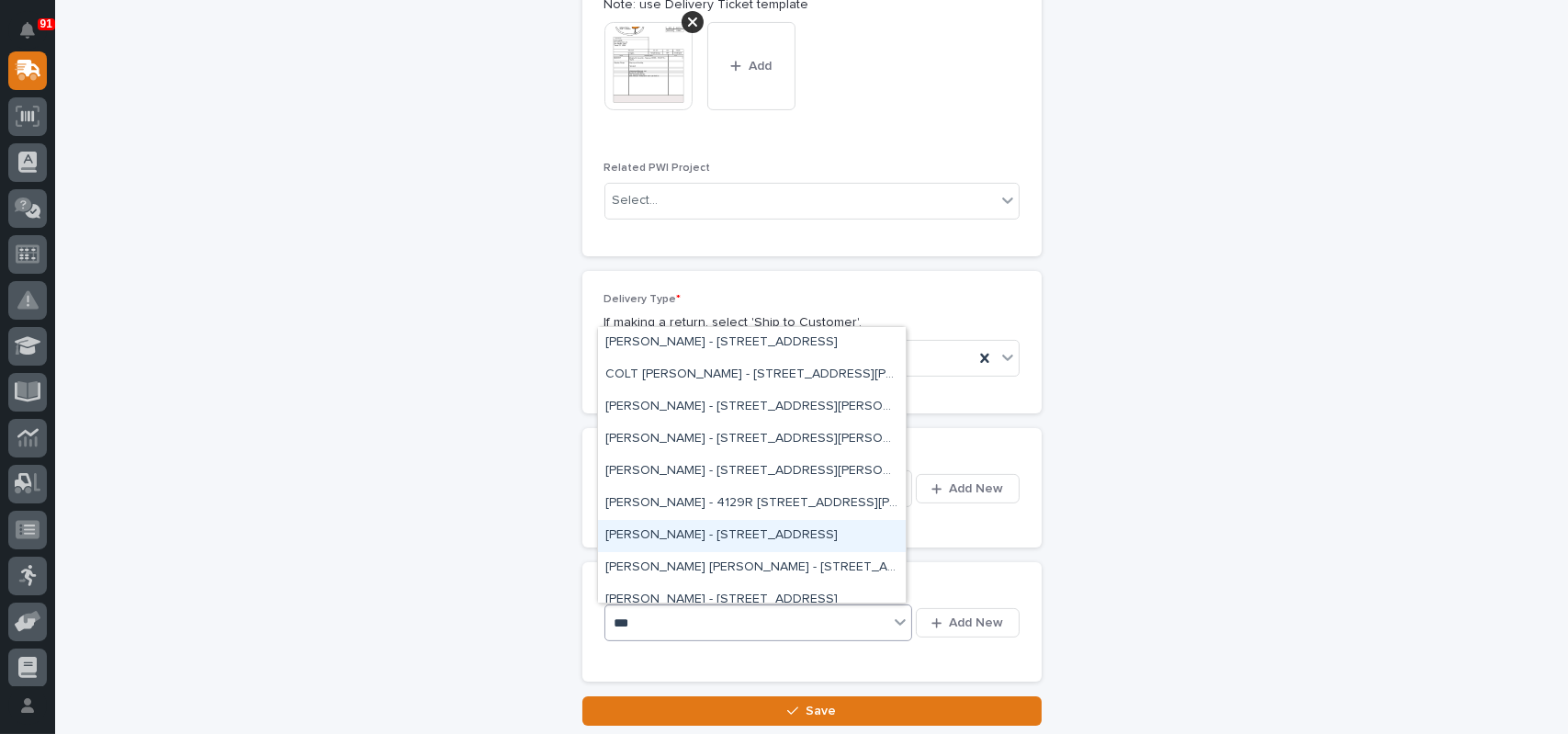
click at [691, 532] on div "[PERSON_NAME] - [STREET_ADDRESS]" at bounding box center [752, 535] width 308 height 32
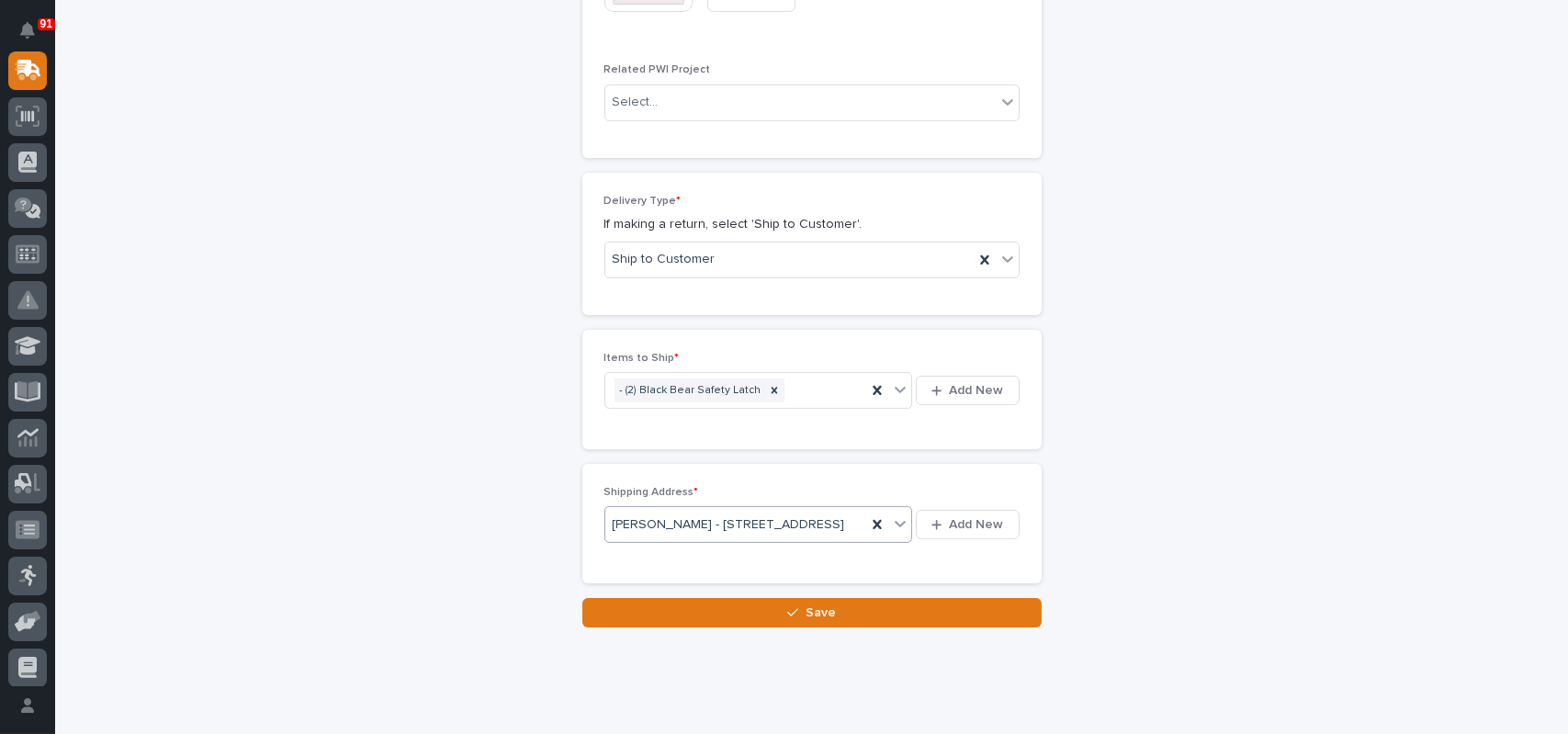
scroll to position [1089, 0]
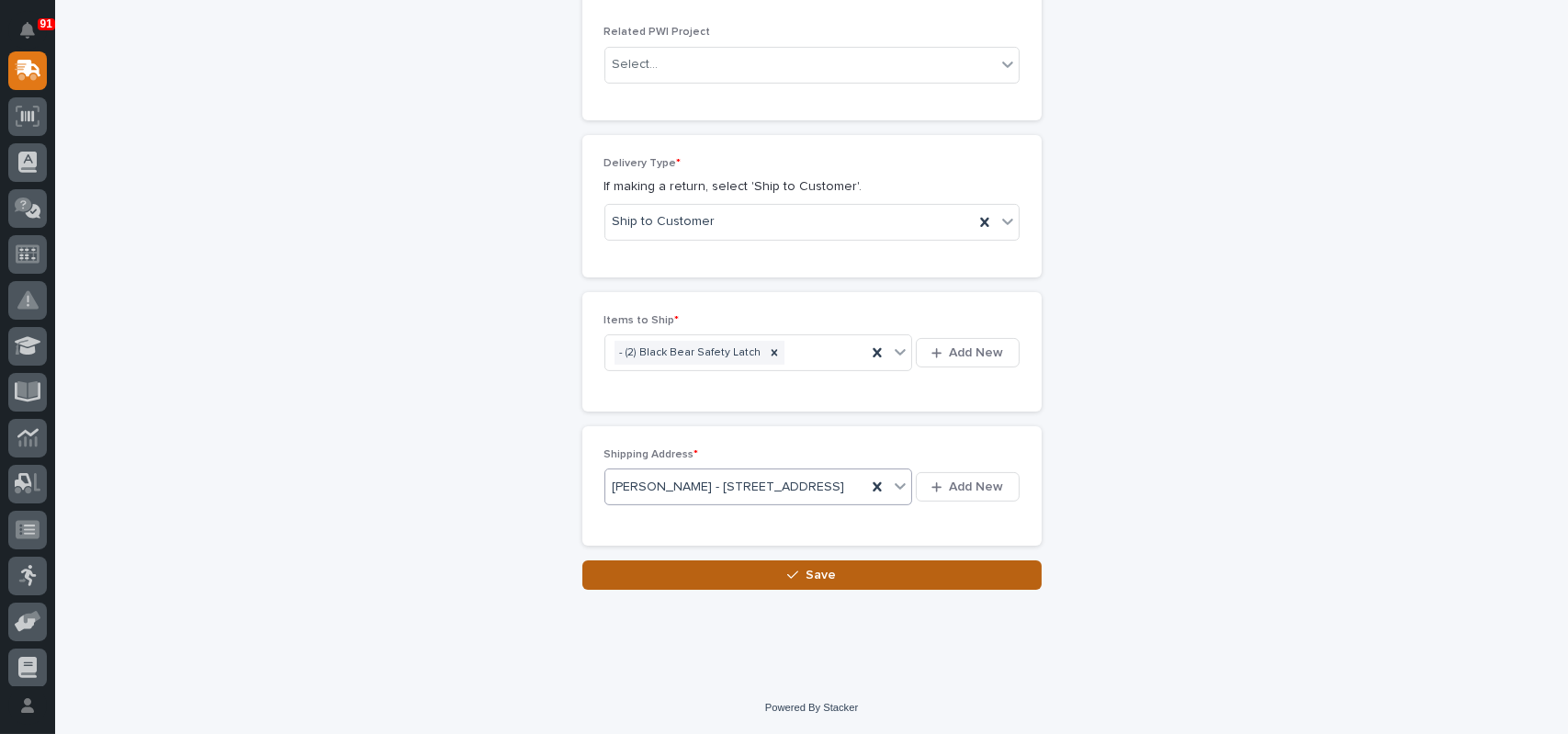
click at [815, 569] on span "Save" at bounding box center [821, 574] width 31 height 16
